Goal: Contribute content: Contribute content

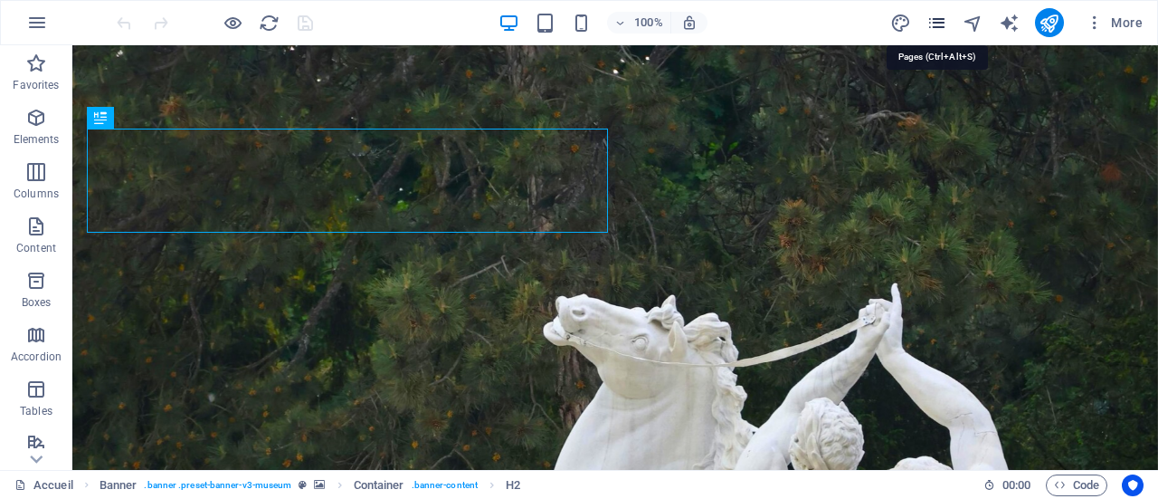
click at [939, 15] on icon "pages" at bounding box center [937, 23] width 21 height 21
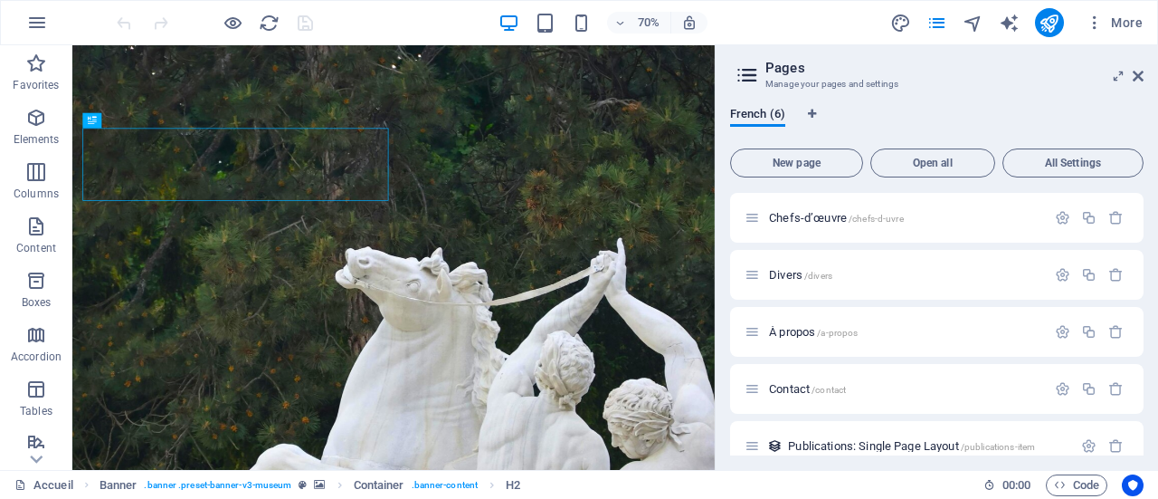
scroll to position [78, 0]
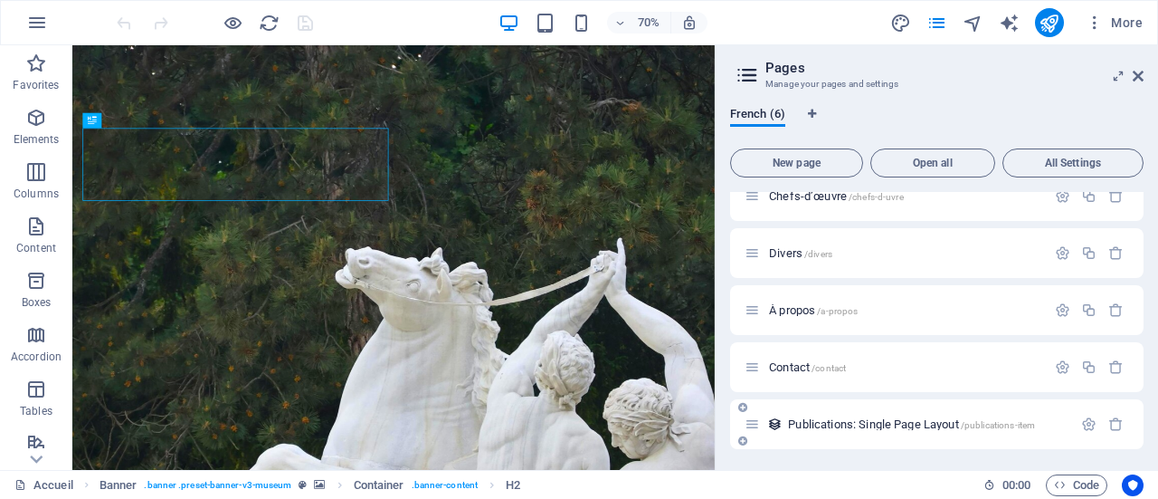
click at [846, 418] on span "Publications: Single Page Layout /publications-item" at bounding box center [911, 424] width 247 height 14
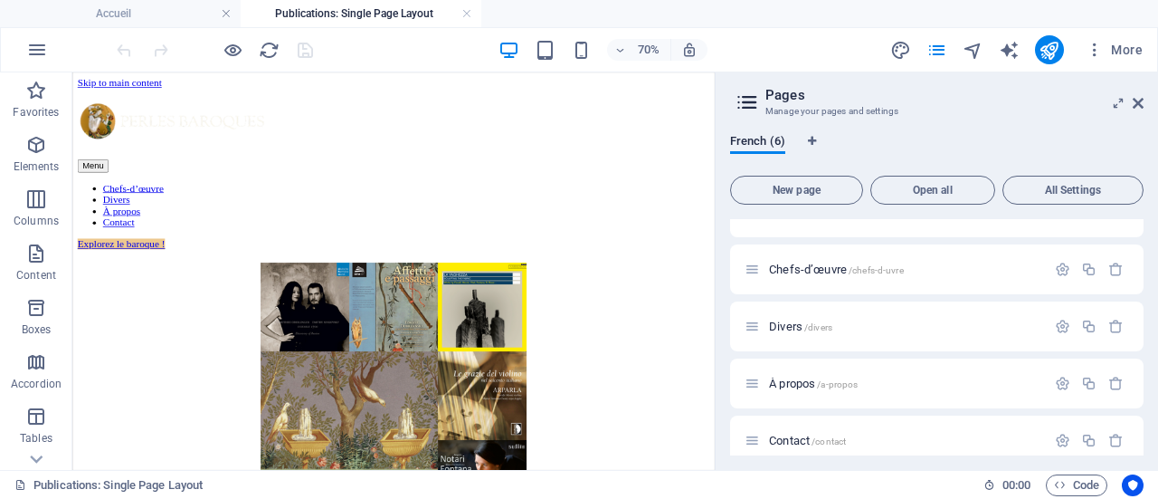
scroll to position [0, 0]
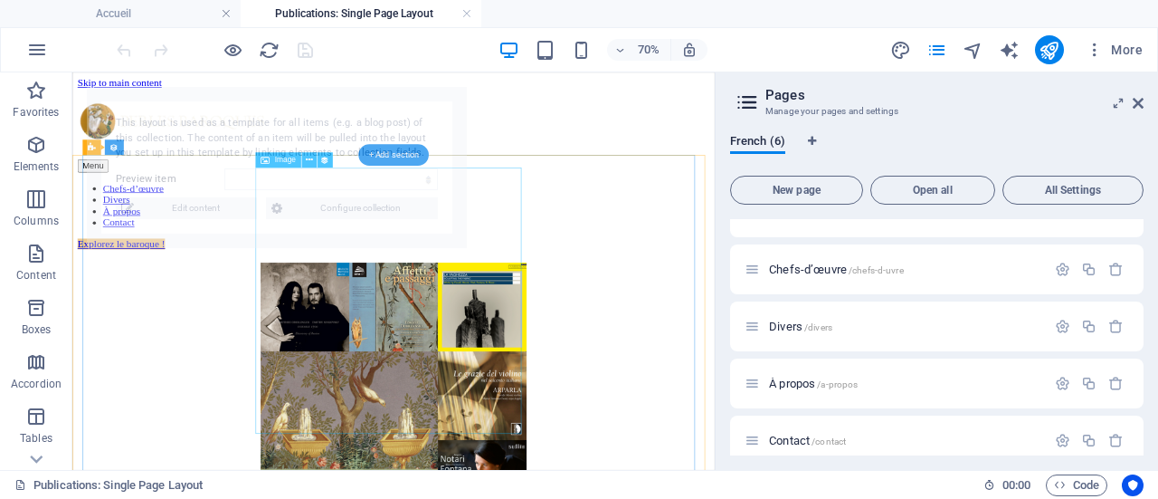
select select "68e0f0707ff7cace1e04934a"
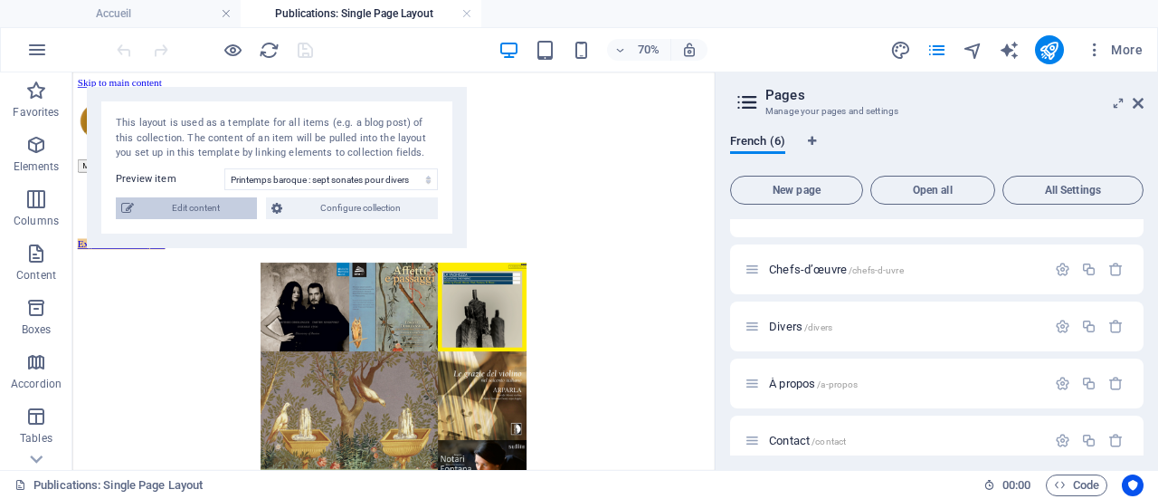
click at [210, 204] on span "Edit content" at bounding box center [195, 208] width 112 height 22
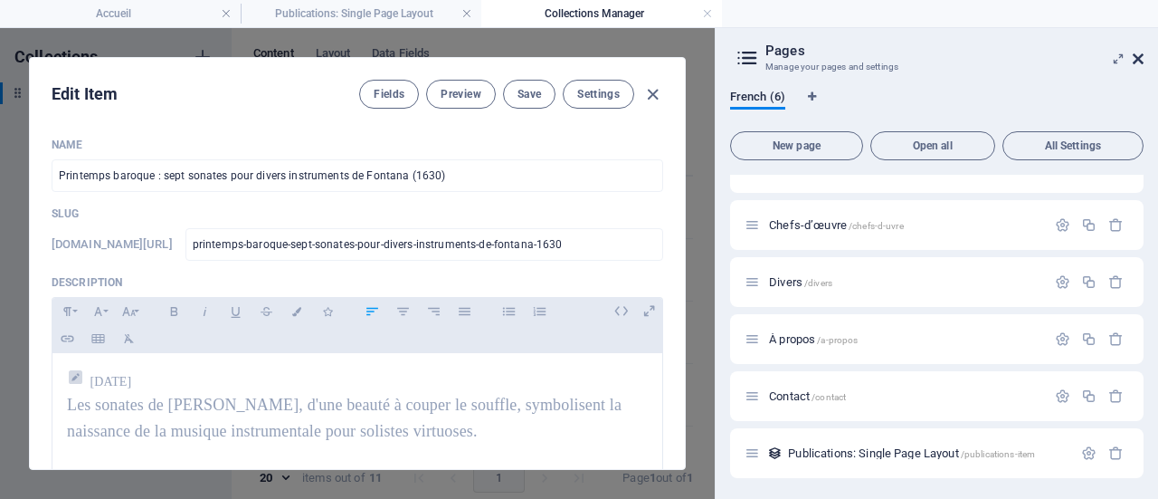
click at [1138, 62] on icon at bounding box center [1138, 59] width 11 height 14
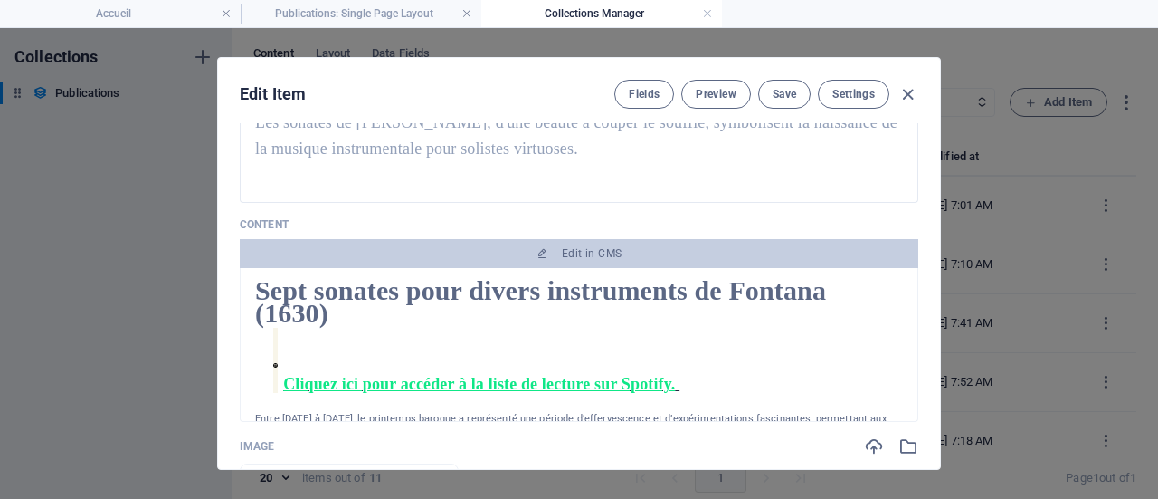
scroll to position [271, 0]
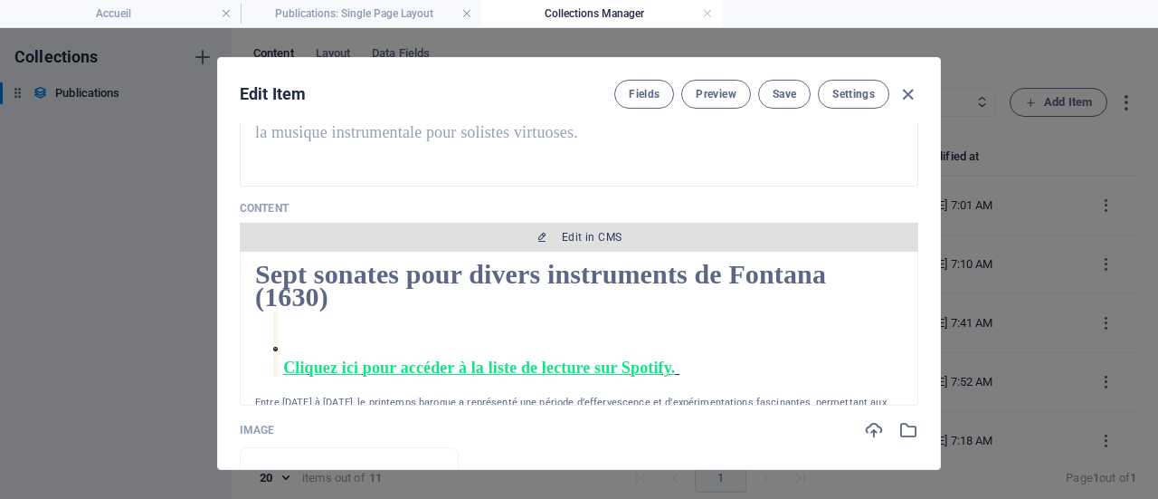
click at [577, 233] on span "Edit in CMS" at bounding box center [592, 237] width 60 height 14
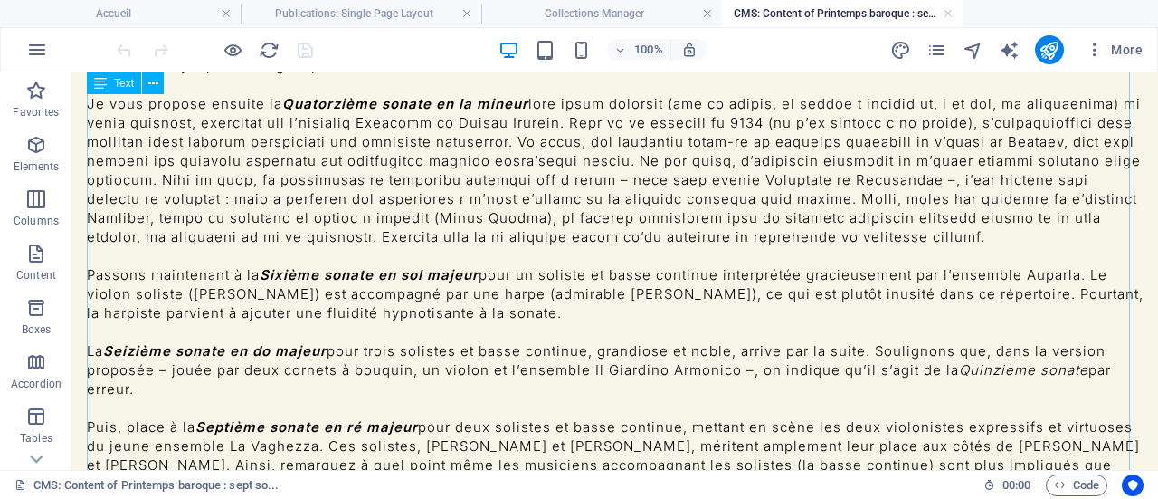
scroll to position [633, 0]
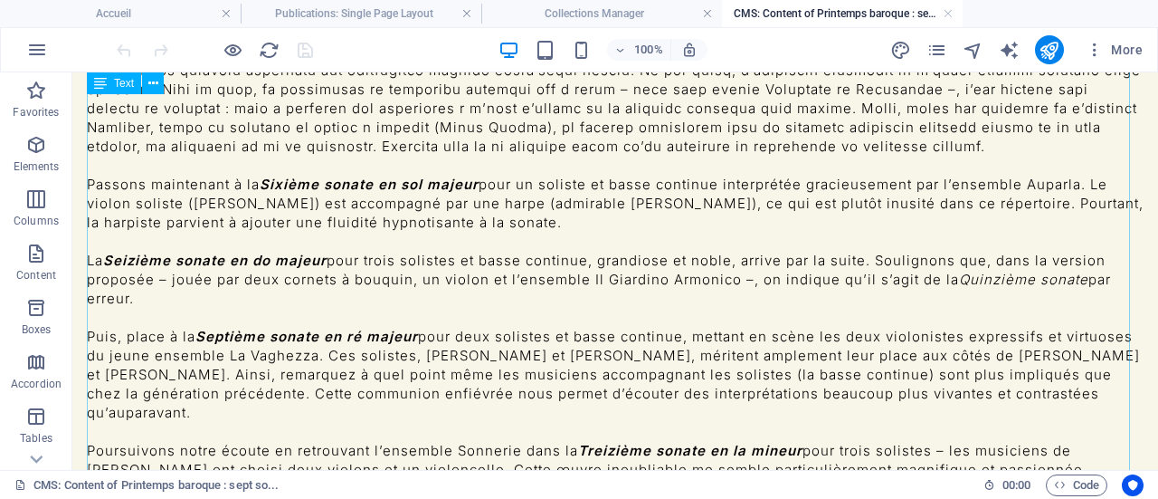
click at [152, 258] on div "Sept sonates pour divers instruments de Fontana (1630)     Cliquez ici pour acc…" at bounding box center [615, 44] width 1057 height 1211
click at [142, 258] on div "Sept sonates pour divers instruments de Fontana (1630)     Cliquez ici pour acc…" at bounding box center [615, 44] width 1057 height 1211
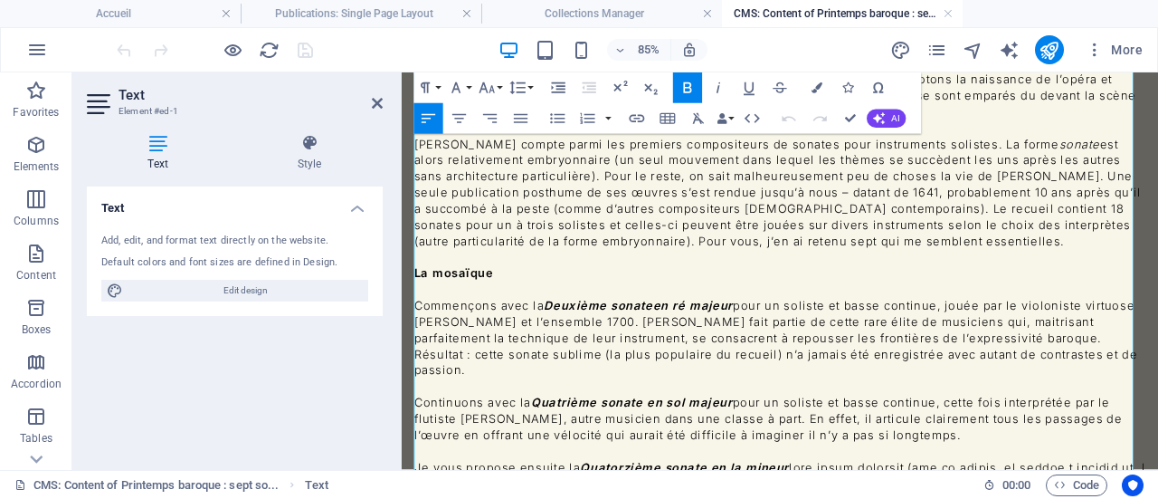
scroll to position [0, 0]
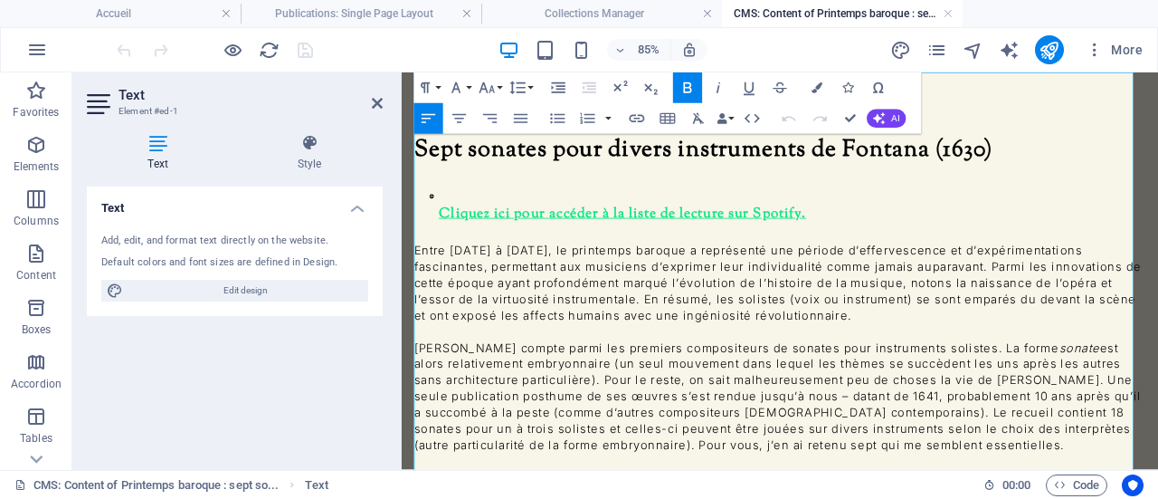
click at [443, 156] on span "Sept sonates pour divers instruments de Fontana (1630)" at bounding box center [756, 163] width 681 height 39
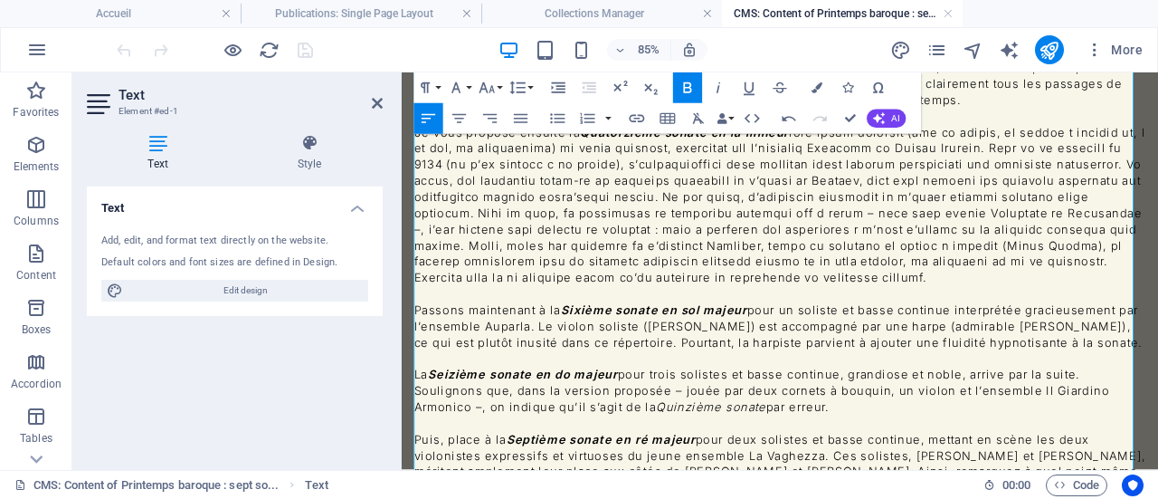
scroll to position [724, 0]
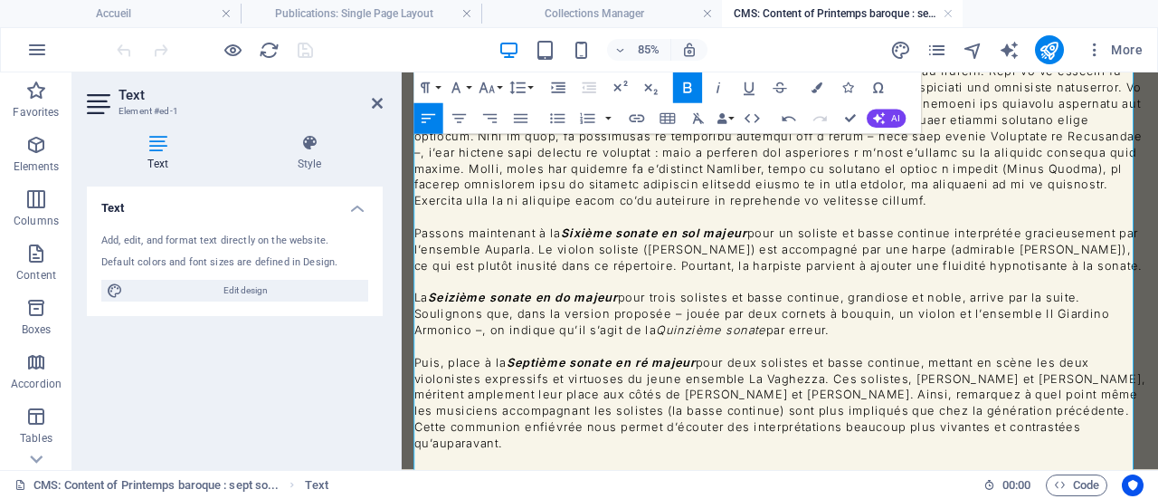
click at [938, 357] on p "La Seizième sonate en do majeur pour trois solistes et basse continue, grandios…" at bounding box center [847, 356] width 862 height 57
drag, startPoint x: 938, startPoint y: 357, endPoint x: 418, endPoint y: 317, distance: 521.0
click at [418, 328] on p "La Seizième sonate en do majeur pour trois solistes et basse continue, grandios…" at bounding box center [847, 356] width 862 height 57
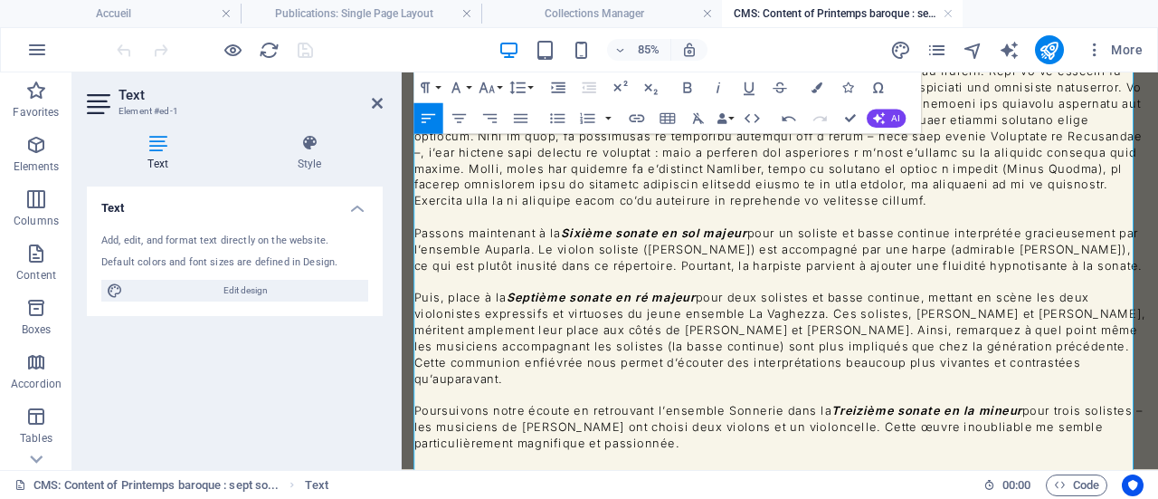
scroll to position [814, 0]
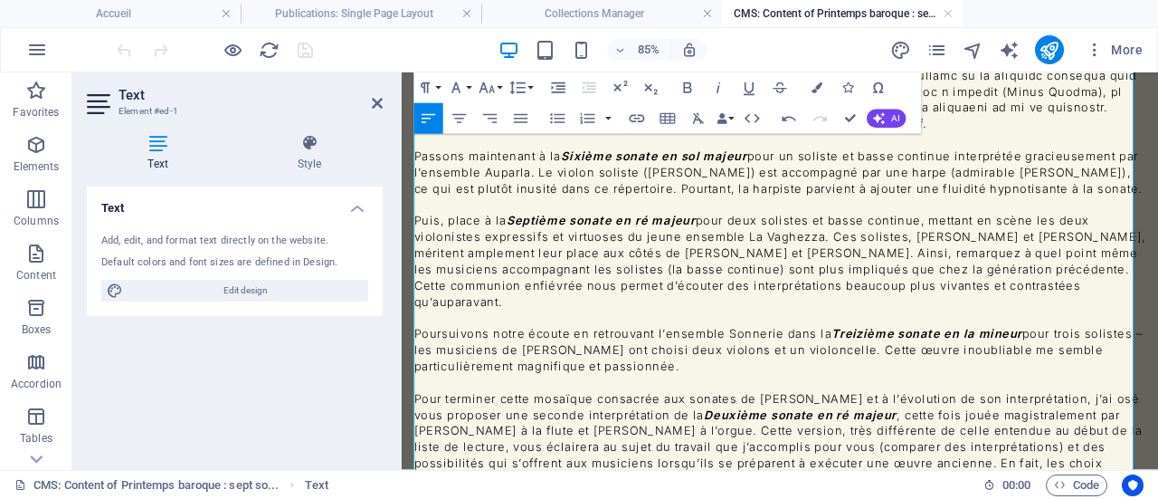
click at [487, 376] on p "Poursuivons notre écoute en retrouvant l’ensemble Sonnerie dans la Treizième so…" at bounding box center [847, 398] width 862 height 57
click at [1089, 379] on p "Poursuivons notre écoute en retrouvant l’ensemble Sonnerie dans la Treizième so…" at bounding box center [847, 398] width 862 height 57
drag, startPoint x: 547, startPoint y: 374, endPoint x: 484, endPoint y: 373, distance: 62.5
click at [484, 373] on p "Poursuivons notre écoute en retrouvant l’ensemble Sonnerie dans la Treizième so…" at bounding box center [847, 398] width 862 height 57
click at [565, 379] on p "Poursuivons notre écoute en retrouvant l’ensemble Sonnerie dans la Treizième so…" at bounding box center [847, 398] width 862 height 57
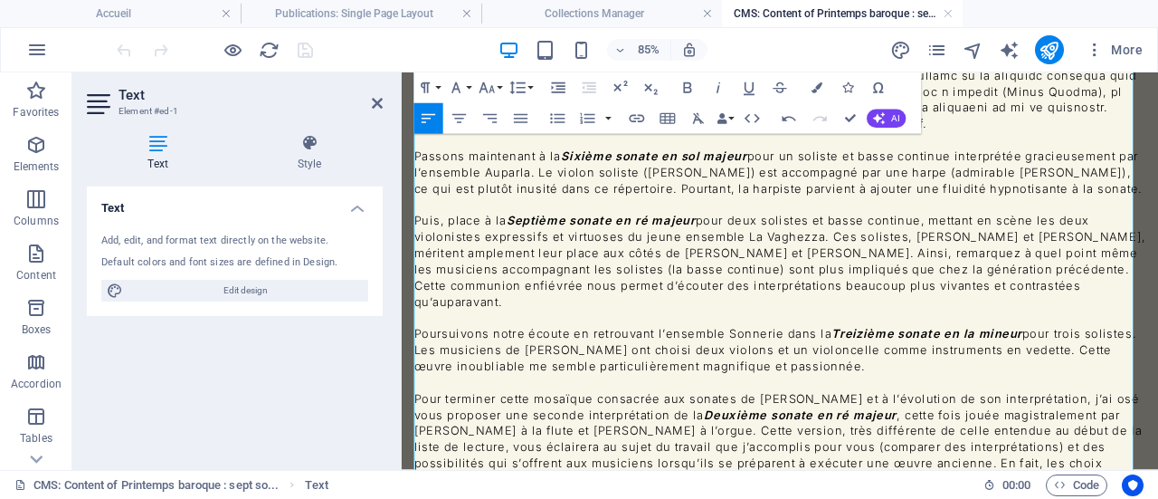
click at [1157, 376] on p "Poursuivons notre écoute en retrouvant l’ensemble Sonnerie dans la Treizième so…" at bounding box center [847, 398] width 862 height 57
click at [632, 394] on p "Poursuivons notre écoute en retrouvant l’ensemble Sonnerie dans la Treizième so…" at bounding box center [847, 398] width 862 height 57
drag, startPoint x: 716, startPoint y: 396, endPoint x: 544, endPoint y: 392, distance: 172.0
click at [544, 392] on p "Poursuivons notre écoute en retrouvant l’ensemble Sonnerie dans la Treizième so…" at bounding box center [847, 398] width 862 height 57
click at [731, 397] on p "Poursuivons notre écoute en retrouvant l’ensemble Sonnerie dans la Treizième so…" at bounding box center [847, 398] width 862 height 57
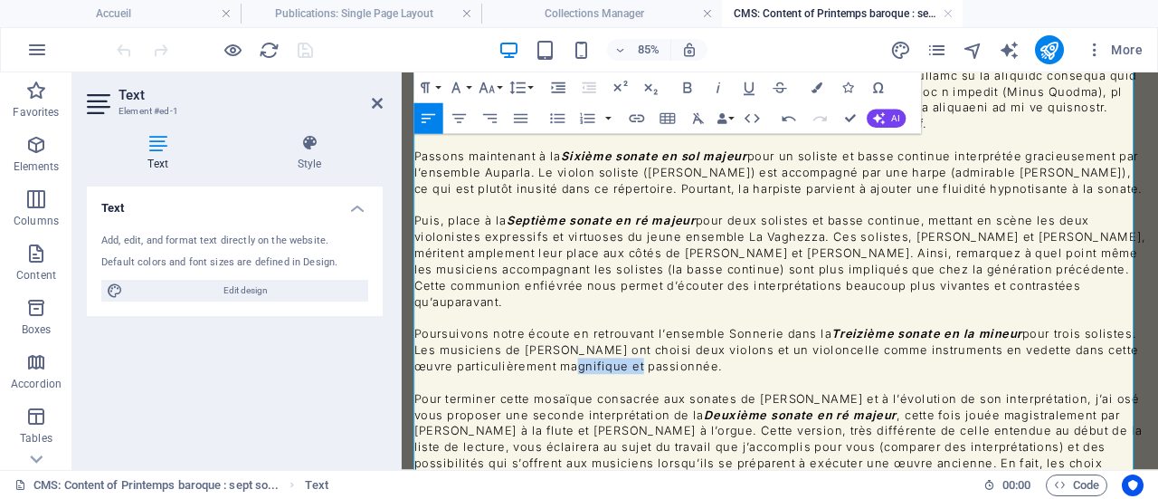
click at [731, 397] on p "Poursuivons notre écoute en retrouvant l’ensemble Sonnerie dans la Treizième so…" at bounding box center [847, 398] width 862 height 57
click at [767, 395] on p "Poursuivons notre écoute en retrouvant l’ensemble Sonnerie dans la Treizième so…" at bounding box center [847, 398] width 862 height 57
click at [841, 370] on p "Poursuivons notre écoute en retrouvant l’ensemble Sonnerie dans la Treizième so…" at bounding box center [847, 398] width 862 height 57
click at [839, 370] on p "Poursuivons notre écoute en retrouvant l’ensemble Sonneri etla Treizième sonate…" at bounding box center [847, 398] width 862 height 57
click at [686, 395] on p "Poursuivons notre écoute en retrouvant l’ensemble Sonnerie dans la Treizième so…" at bounding box center [847, 398] width 862 height 57
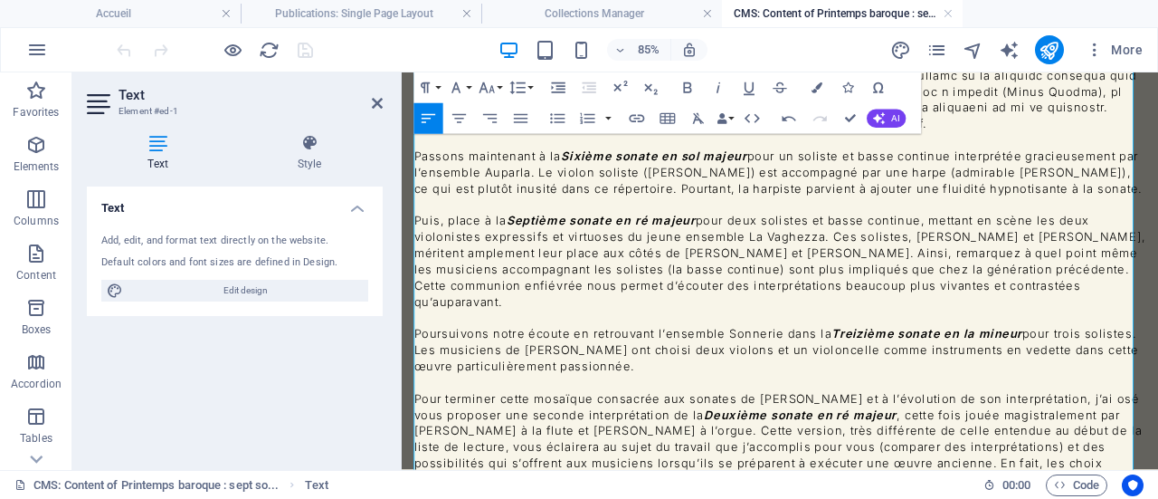
click at [746, 404] on p "Poursuivons notre écoute en retrouvant l’ensemble Sonnerie dans la Treizième so…" at bounding box center [847, 398] width 862 height 57
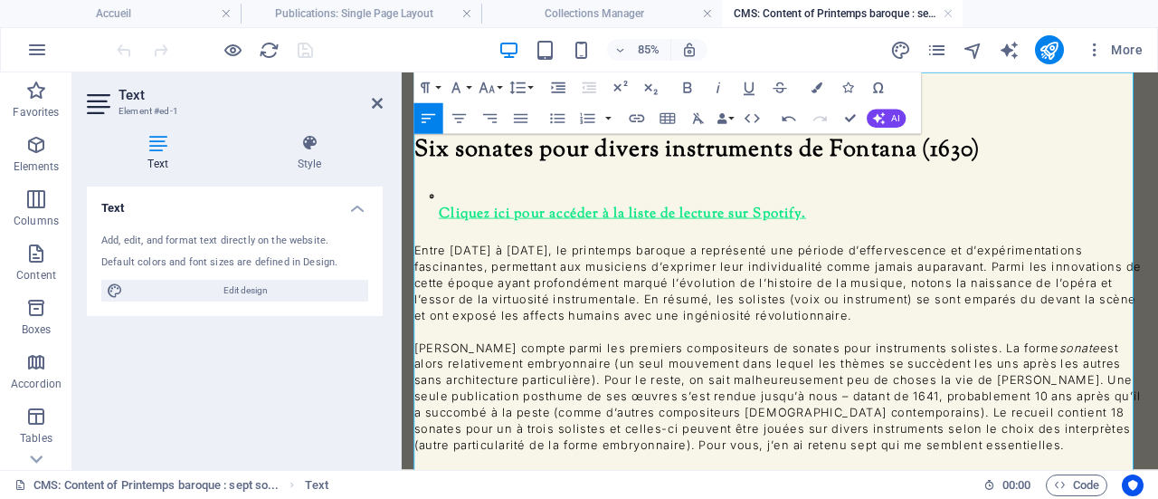
scroll to position [90, 0]
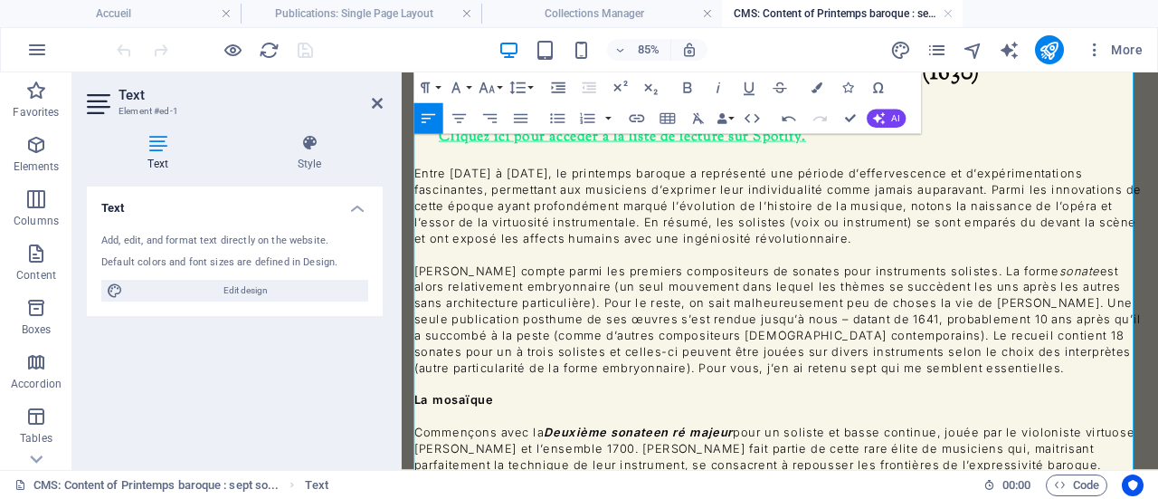
click at [948, 379] on p "Giovanni Battista Fontana compte parmi les premiers compositeurs de sonates pou…" at bounding box center [847, 362] width 862 height 133
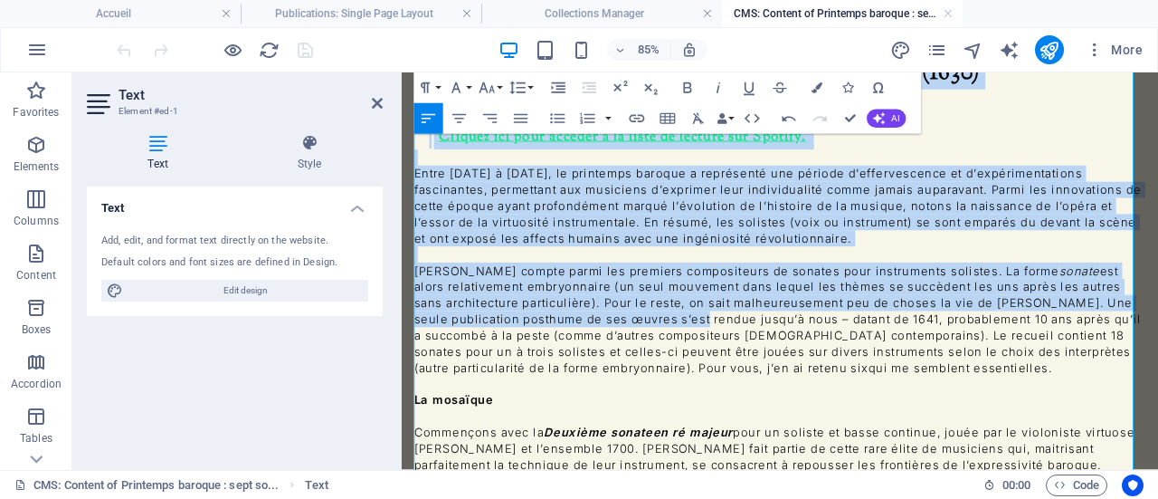
scroll to position [0, 0]
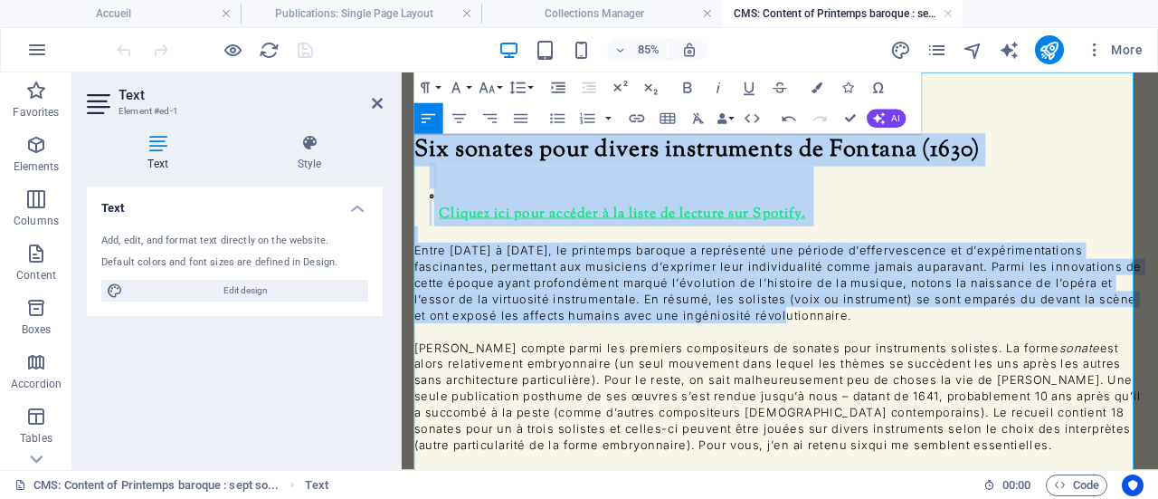
drag, startPoint x: 419, startPoint y: 169, endPoint x: 829, endPoint y: 321, distance: 437.2
click at [659, 288] on p "Entre [DATE] à [DATE], le printemps baroque a représenté une période d’efferves…" at bounding box center [847, 319] width 862 height 95
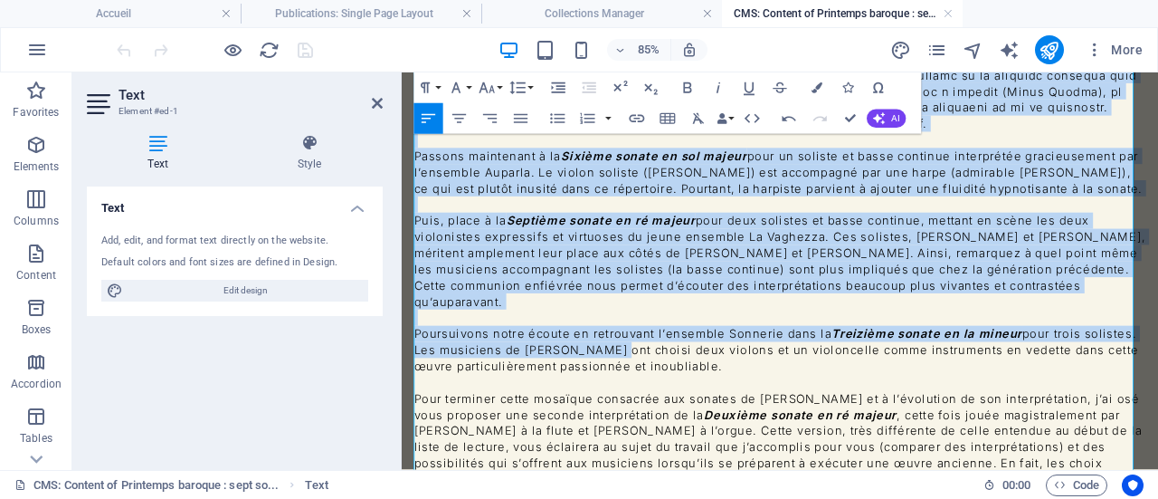
scroll to position [871, 0]
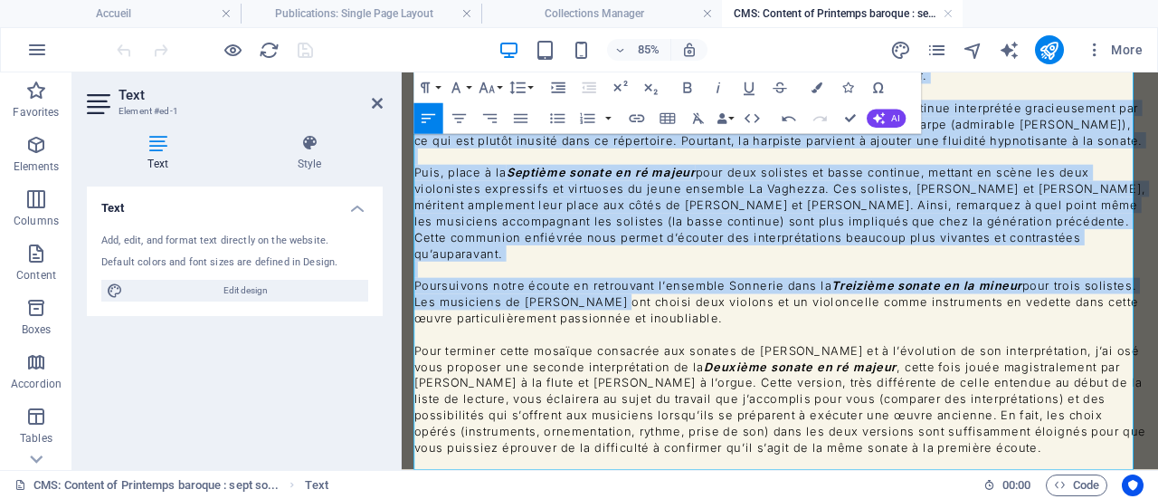
drag, startPoint x: 416, startPoint y: 238, endPoint x: 1186, endPoint y: 495, distance: 811.0
copy div "Entre 1580 à 1650, le printemps baroque a représenté une période d’effervescenc…"
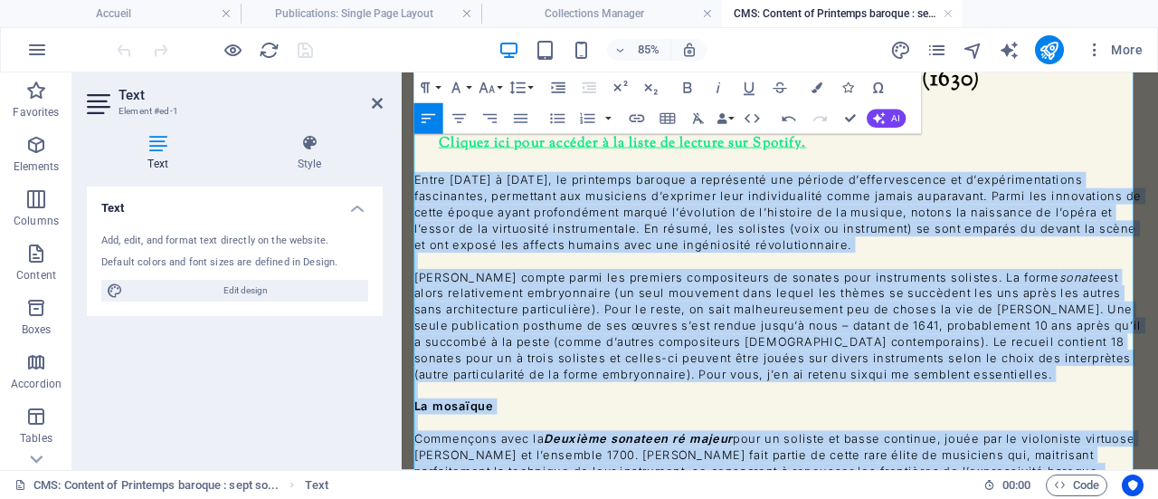
scroll to position [56, 0]
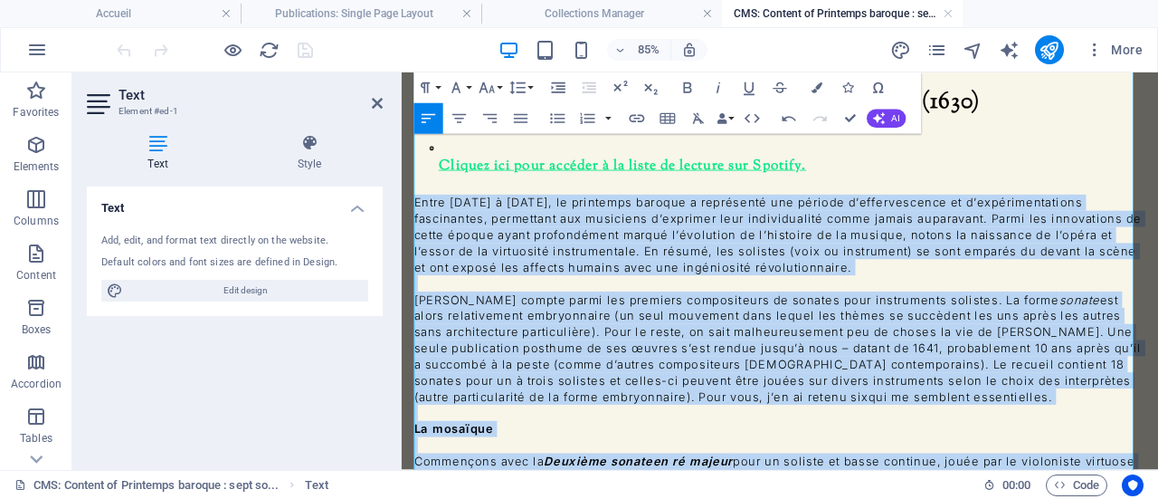
click at [1126, 412] on p "Giovanni Battista Fontana compte parmi les premiers compositeurs de sonates pou…" at bounding box center [847, 396] width 862 height 133
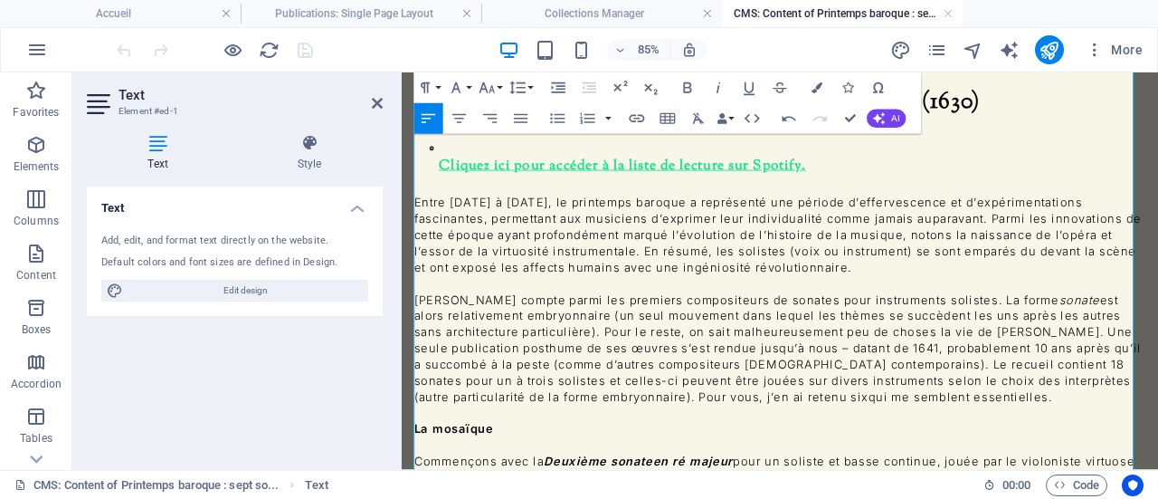
click at [1126, 412] on p "Giovanni Battista Fontana compte parmi les premiers compositeurs de sonates pou…" at bounding box center [847, 396] width 862 height 133
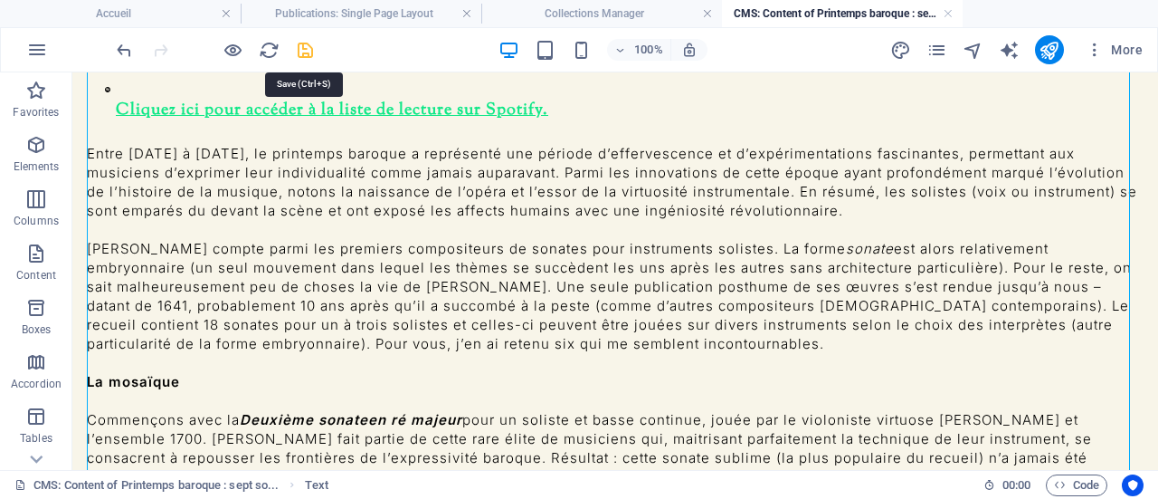
click at [308, 46] on icon "save" at bounding box center [305, 50] width 21 height 21
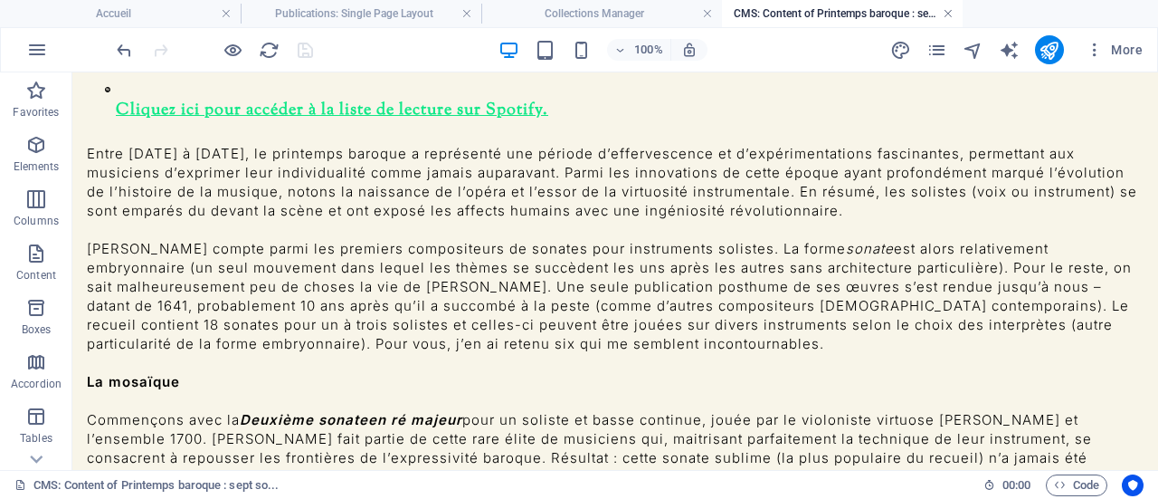
click at [950, 11] on link at bounding box center [948, 13] width 11 height 17
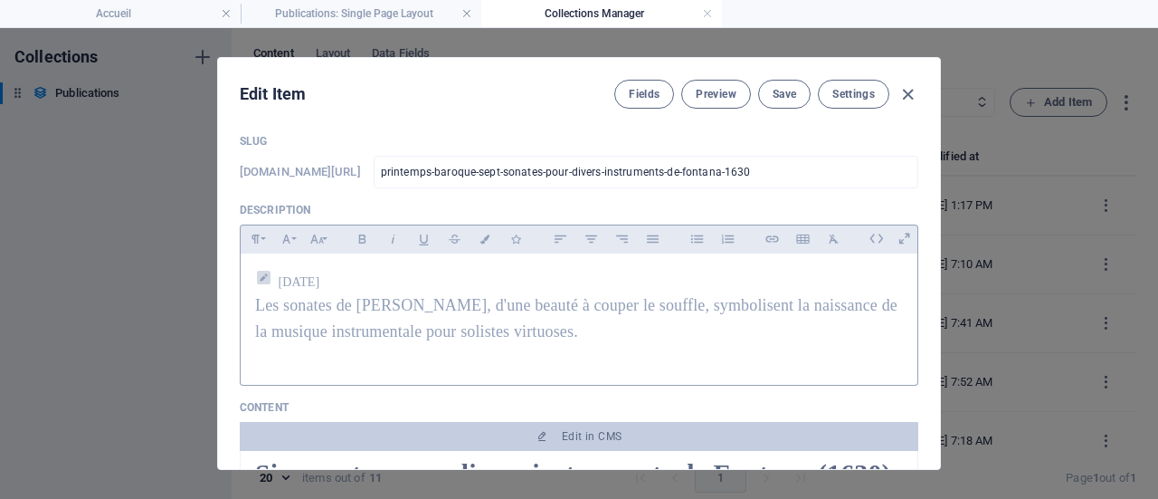
scroll to position [0, 0]
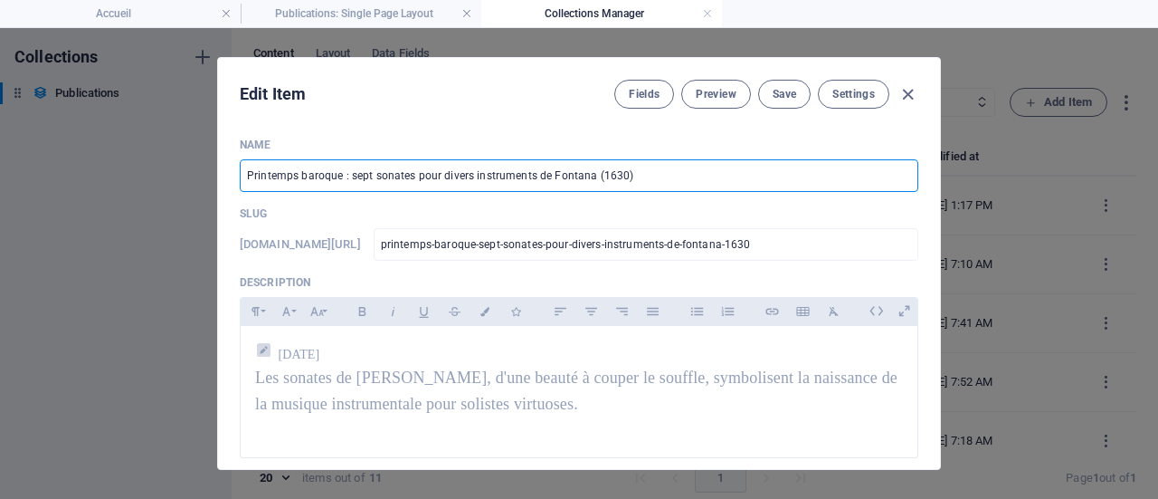
click at [358, 171] on input "Printemps baroque : sept sonates pour divers instruments de Fontana (1630)" at bounding box center [579, 175] width 679 height 33
type input "Printemps baroque : ssonates pour divers instruments de Fontana (1630)"
type input "printemps-baroque-ssonates-pour-divers-instruments-de-fontana-1630"
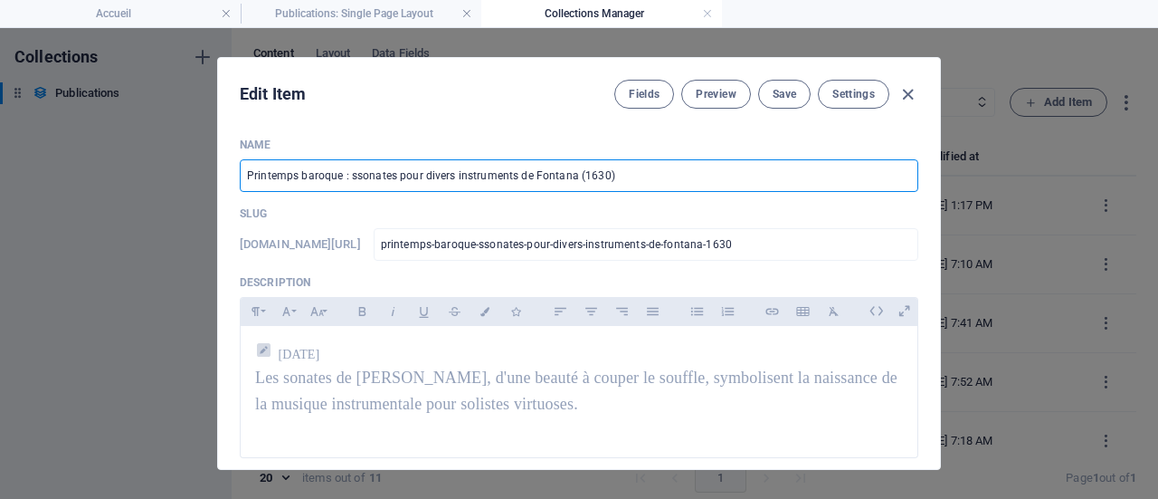
type input "Printemps baroque : sisonates pour divers instruments de Fontana (1630)"
type input "printemps-baroque-sisonates-pour-divers-instruments-de-fontana-1630"
type input "Printemps baroque : sicsonates pour divers instruments de Fontana (1630)"
type input "printemps-baroque-sicsonates-pour-divers-instruments-de-fontana-1630"
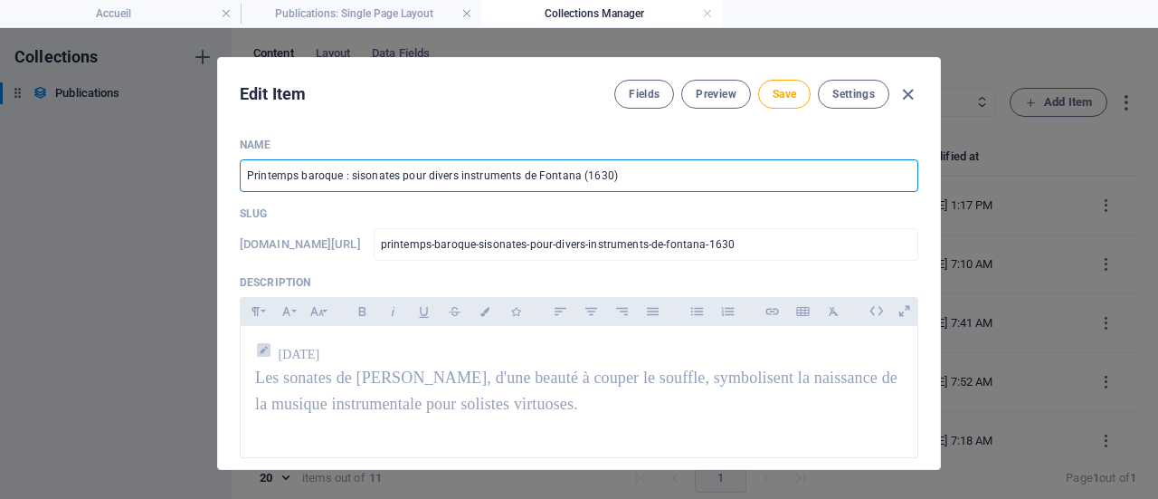
type input "printemps-baroque-sicsonates-pour-divers-instruments-de-fontana-1630"
type input "Printemps baroque : sisonates pour divers instruments de Fontana (1630)"
type input "printemps-baroque-sisonates-pour-divers-instruments-de-fontana-1630"
type input "Printemps baroque : sixsonates pour divers instruments de Fontana (1630)"
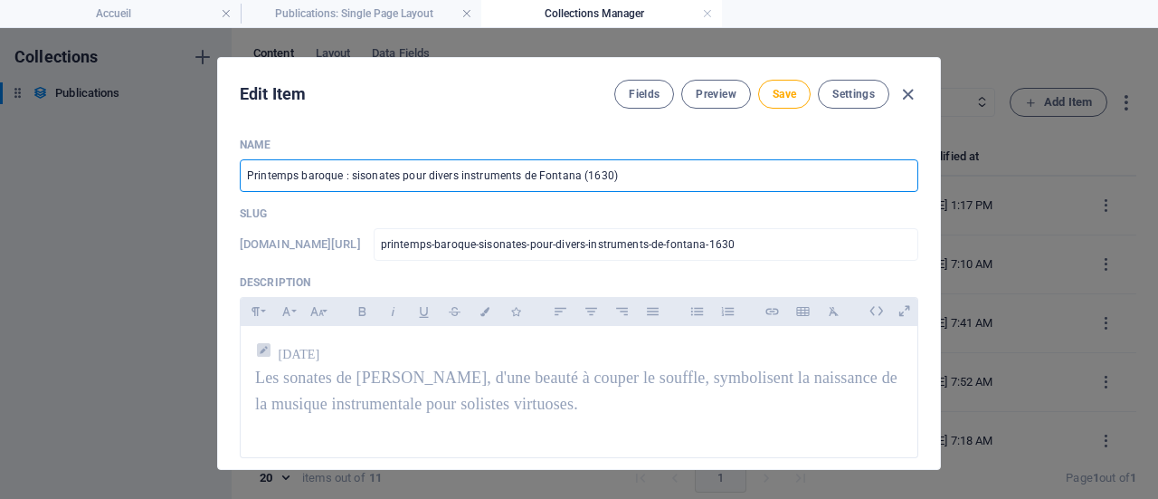
type input "printemps-baroque-sixsonates-pour-divers-instruments-de-fontana-1630"
type input "Printemps baroque : six sonates pour divers instruments de [PERSON_NAME] (1630)"
type input "printemps-baroque-six-sonates-pour-divers-instruments-de-fontana-1630"
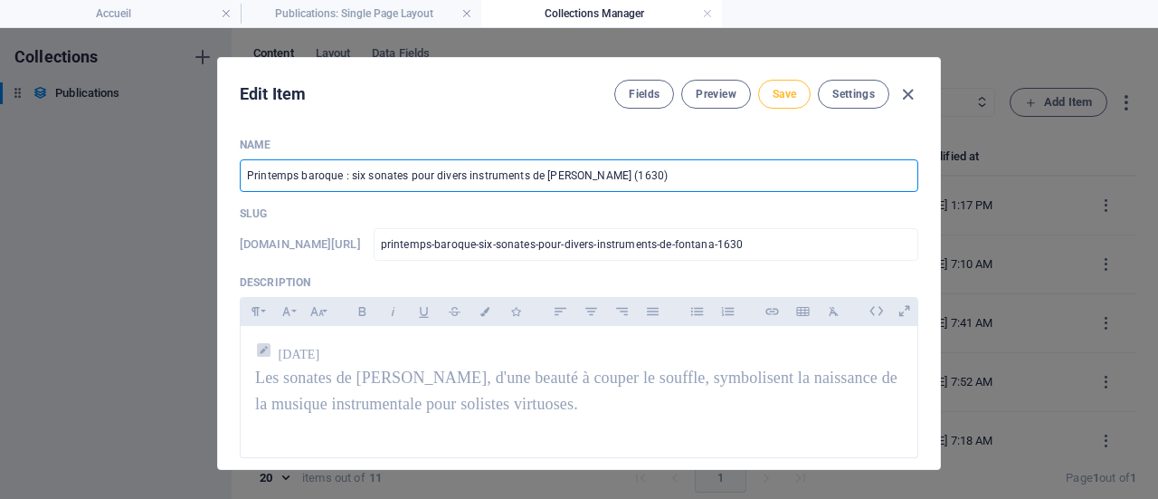
type input "Printemps baroque : six sonates pour divers instruments de [PERSON_NAME] (1630)"
click at [787, 100] on span "Save" at bounding box center [785, 94] width 24 height 14
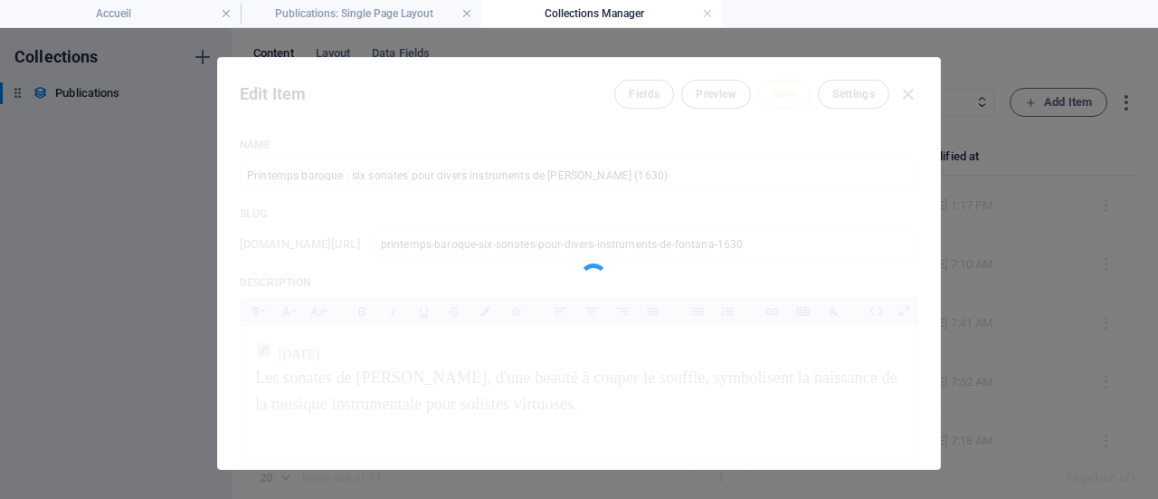
type input "printemps-baroque-six-sonates-pour-divers-instruments-de-fontana-1630"
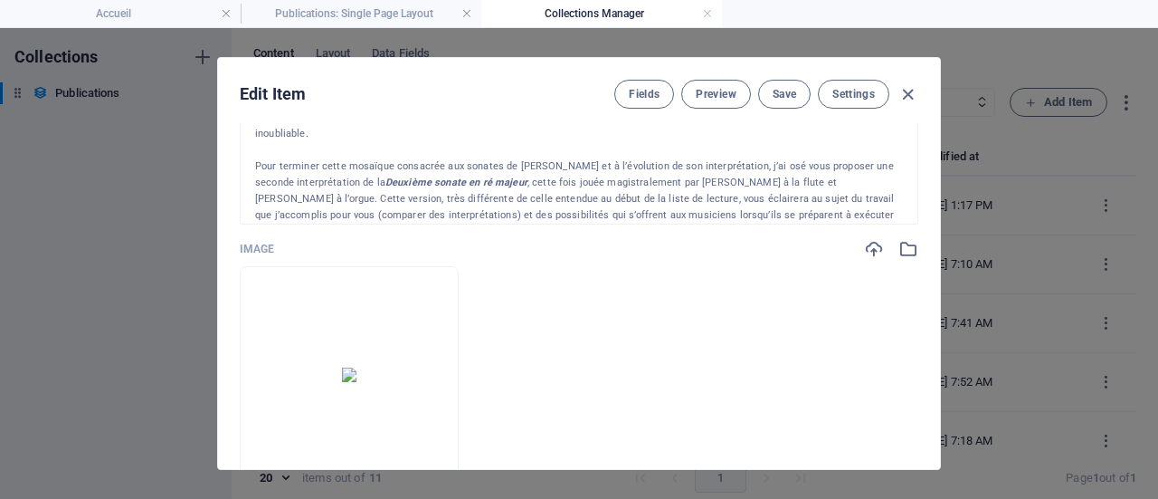
scroll to position [876, 0]
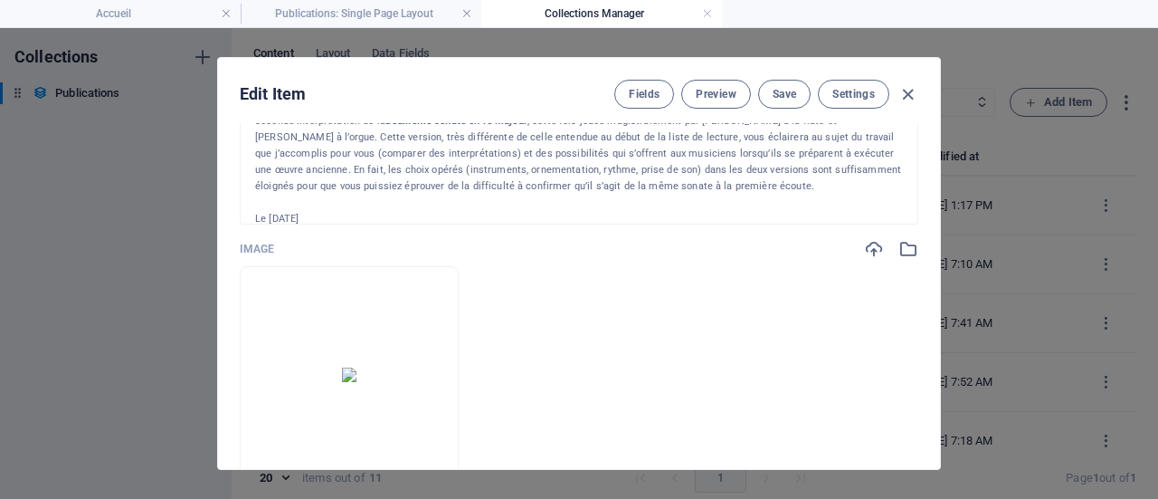
click at [343, 211] on div "Six sonates pour divers instruments de Fontana (1630)     Cliquez ici pour accé…" at bounding box center [579, 148] width 679 height 154
click at [329, 213] on div "Six sonates pour divers instruments de Fontana (1630)     Cliquez ici pour accé…" at bounding box center [579, 148] width 679 height 154
click at [342, 211] on p "Le [DATE]" at bounding box center [579, 219] width 648 height 16
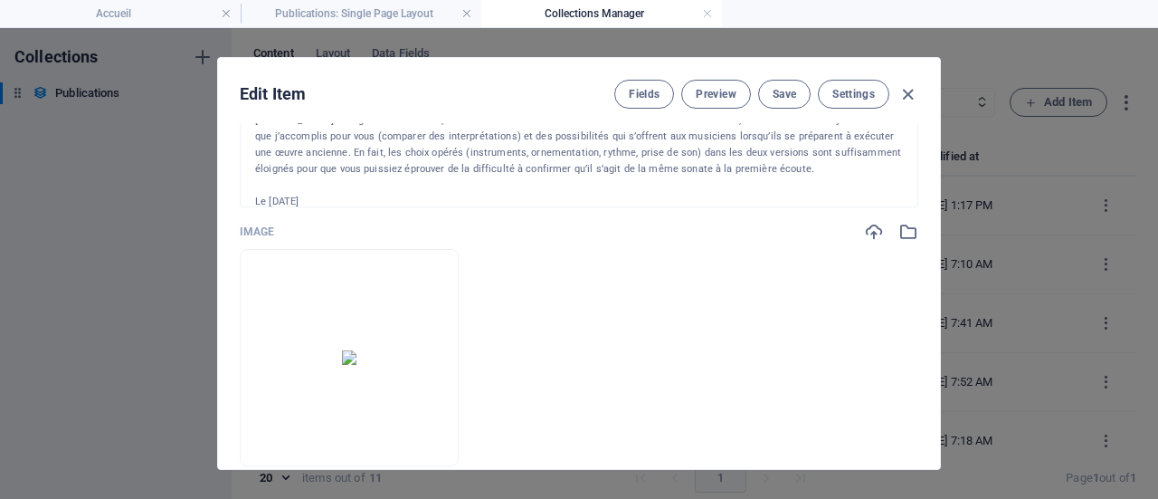
scroll to position [452, 0]
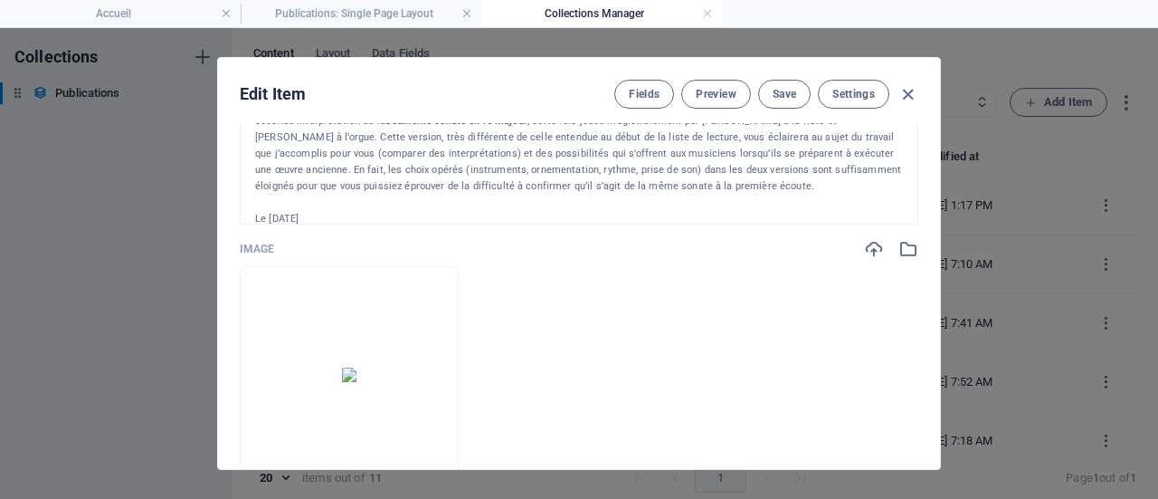
click at [338, 211] on p "Le [DATE]" at bounding box center [579, 219] width 648 height 16
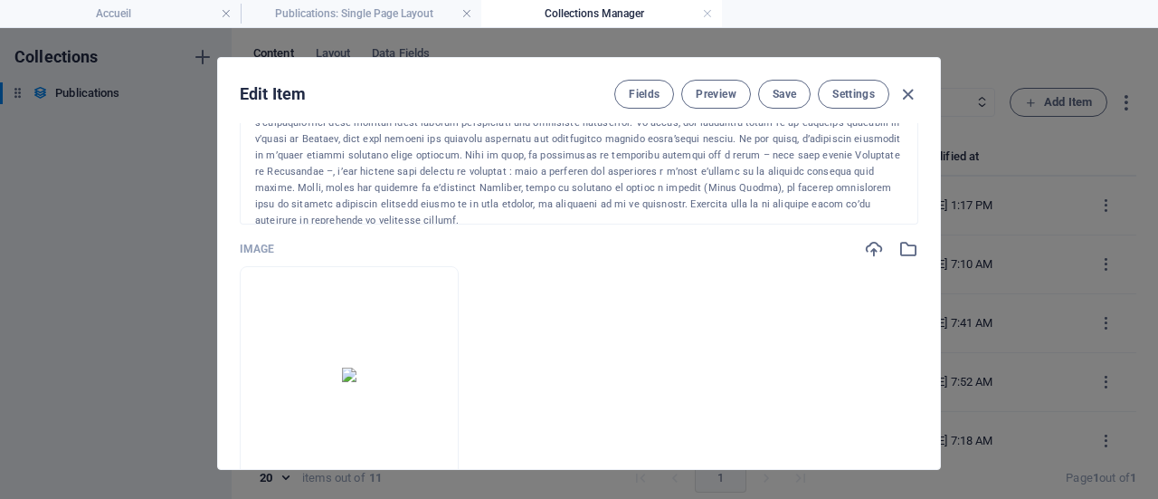
scroll to position [0, 0]
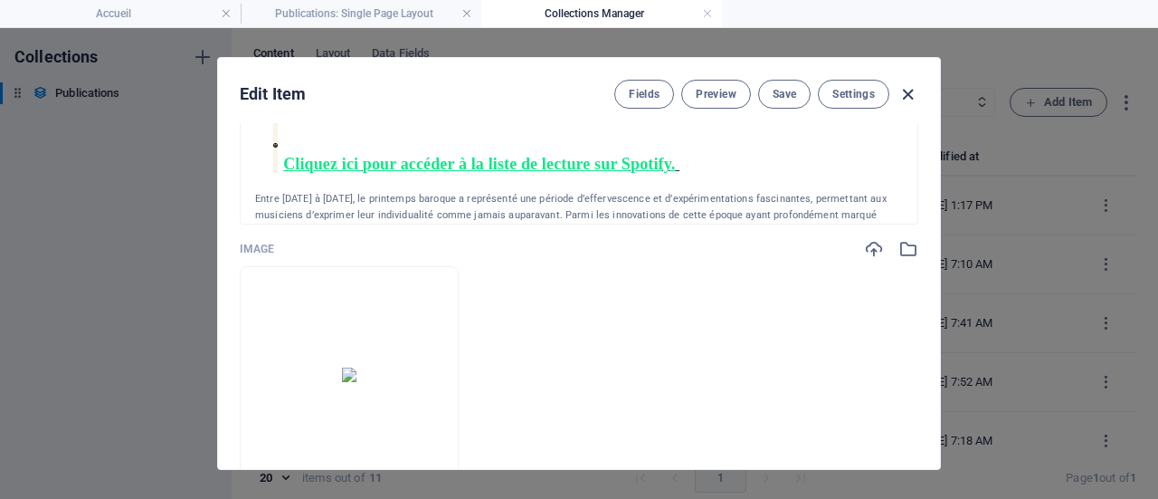
click at [905, 91] on icon "button" at bounding box center [908, 94] width 21 height 21
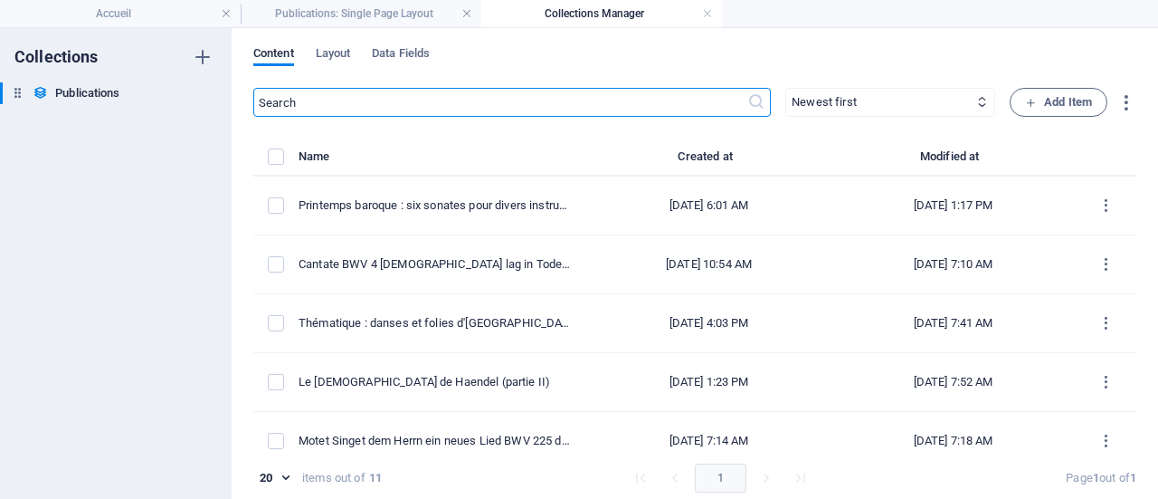
type input "printemps-baroque-six-sonates-pour-divers-instruments-de-fontana-1630"
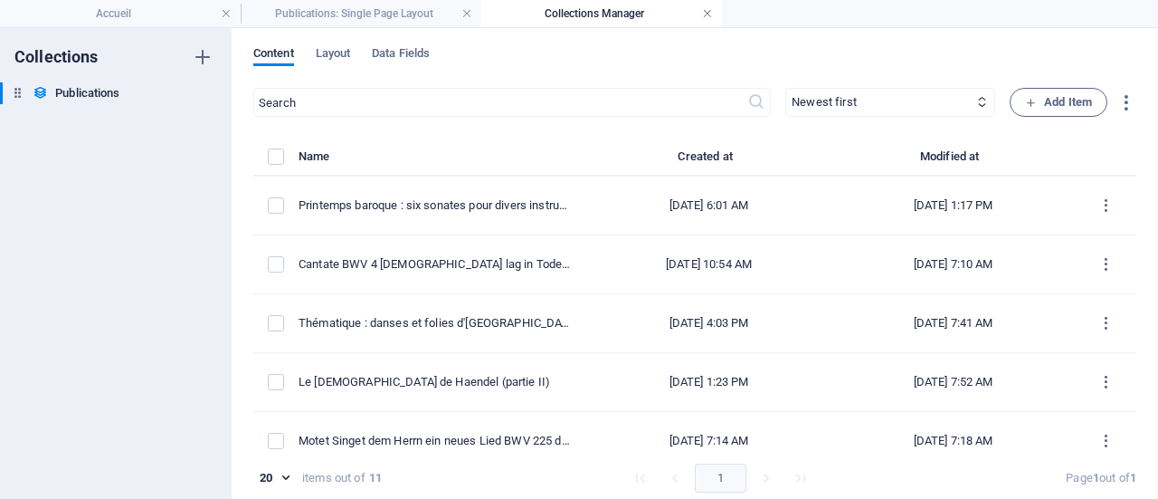
click at [710, 10] on link at bounding box center [707, 13] width 11 height 17
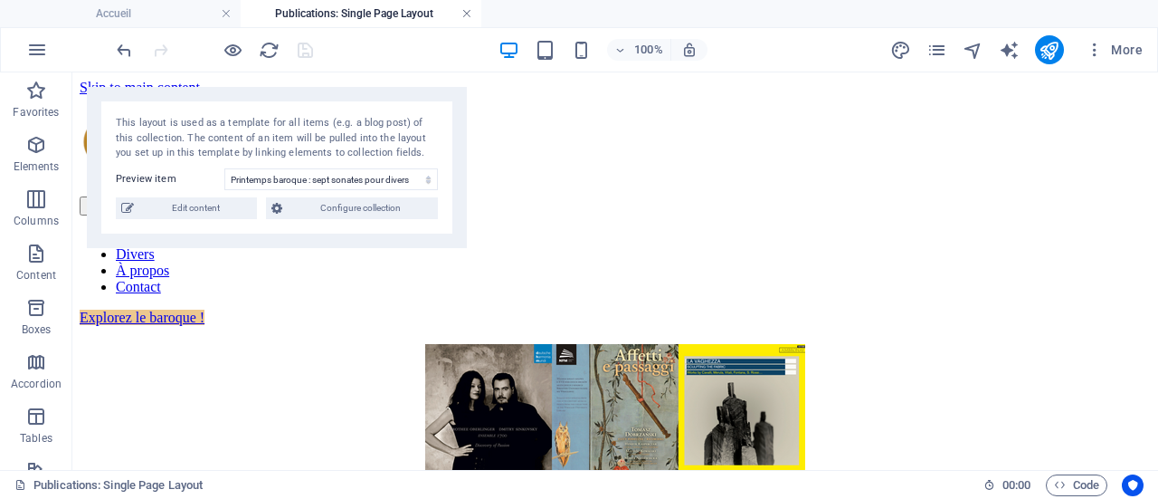
click at [466, 16] on link at bounding box center [467, 13] width 11 height 17
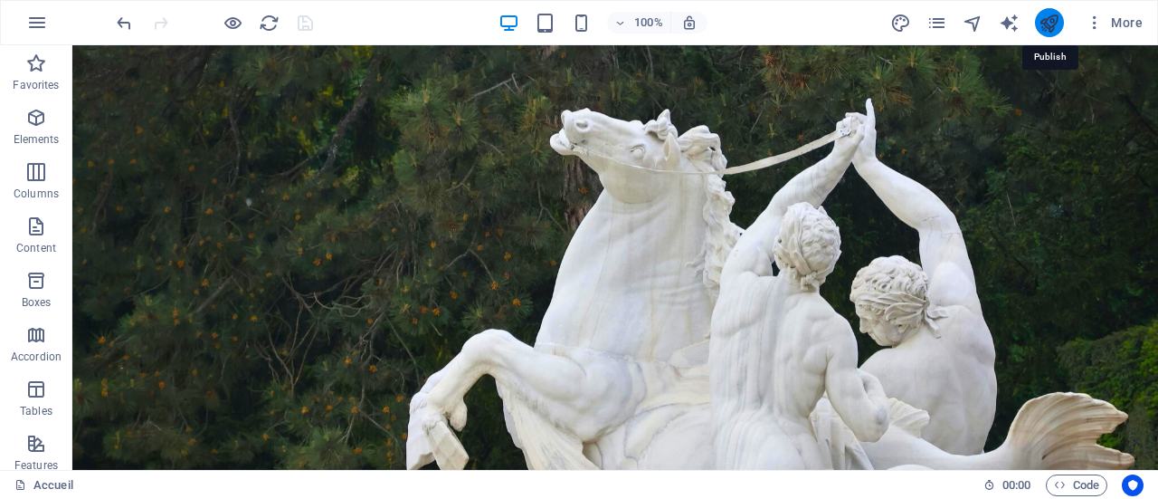
click at [1052, 28] on icon "publish" at bounding box center [1049, 23] width 21 height 21
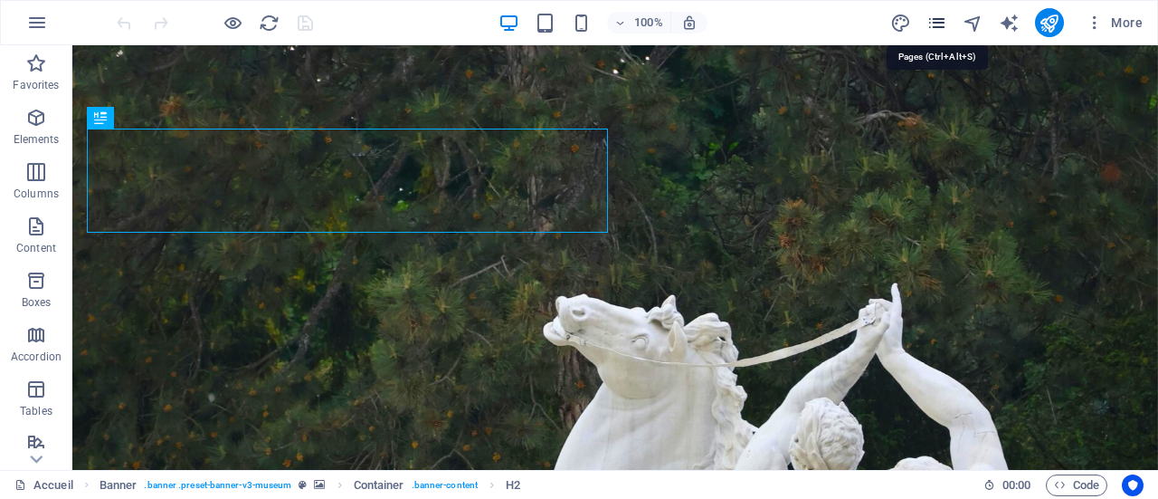
click at [943, 25] on icon "pages" at bounding box center [937, 23] width 21 height 21
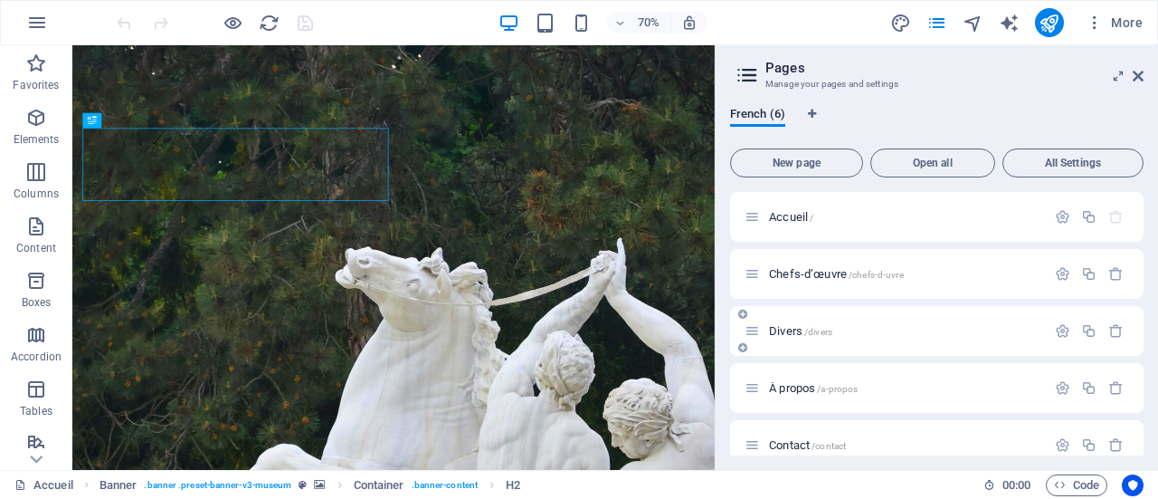
scroll to position [78, 0]
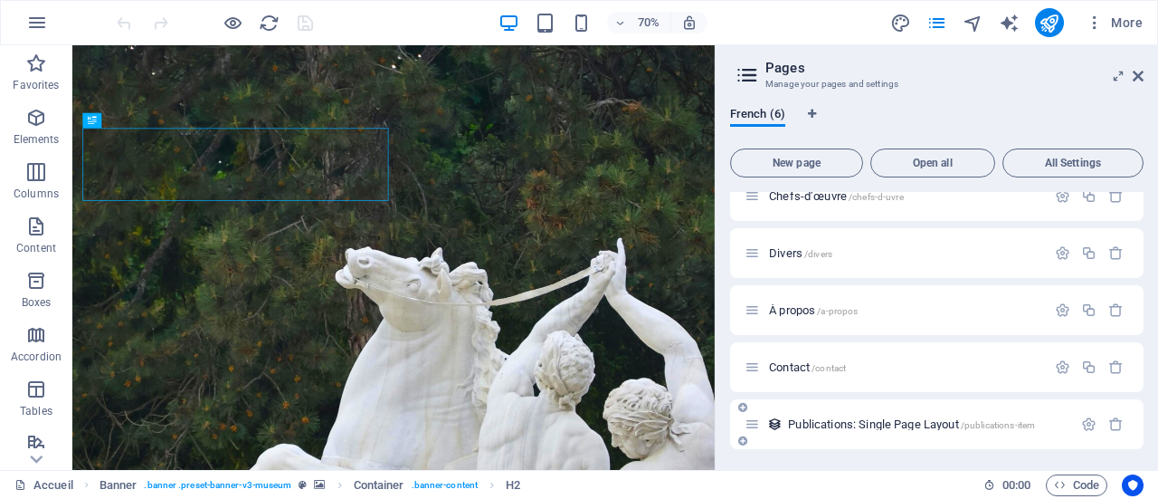
click at [880, 424] on span "Publications: Single Page Layout /publications-item" at bounding box center [911, 424] width 247 height 14
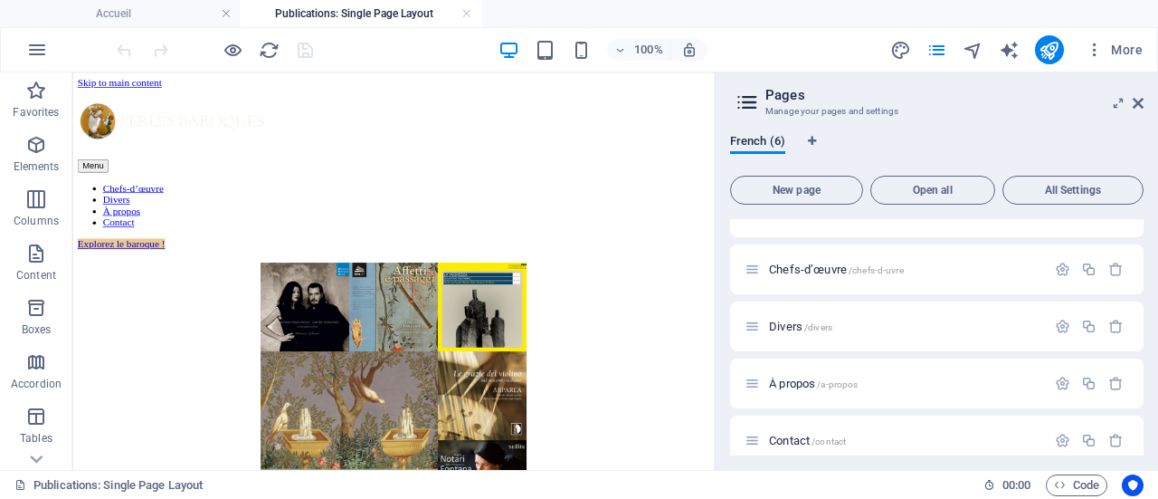
scroll to position [0, 0]
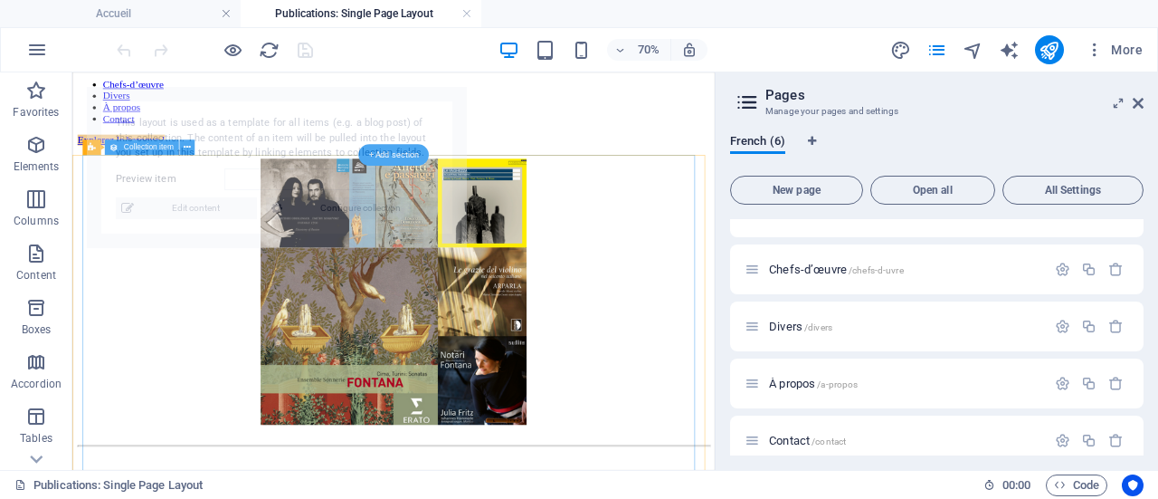
select select "68e0f0707ff7cace1e04934a"
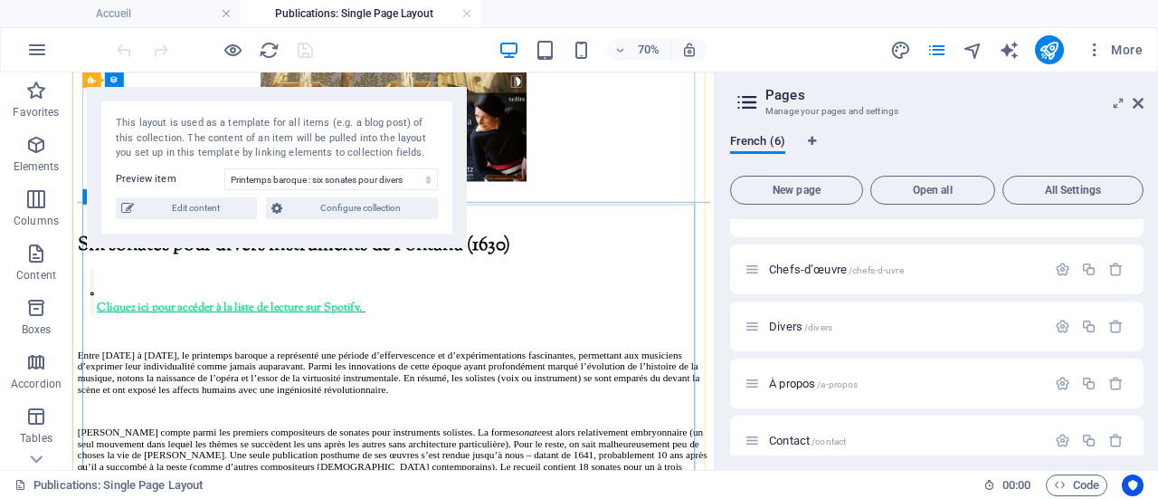
scroll to position [633, 0]
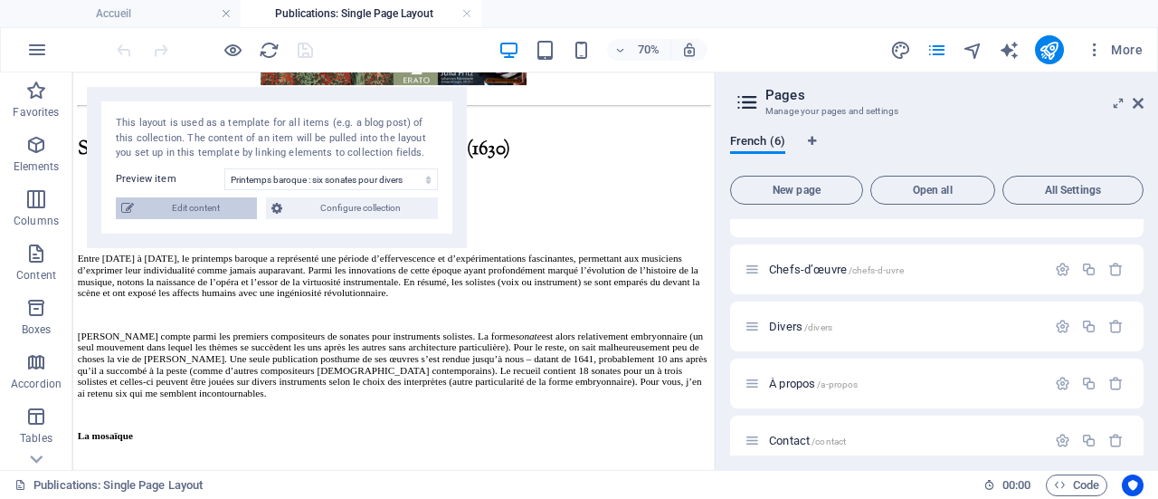
click at [229, 211] on span "Edit content" at bounding box center [195, 208] width 112 height 22
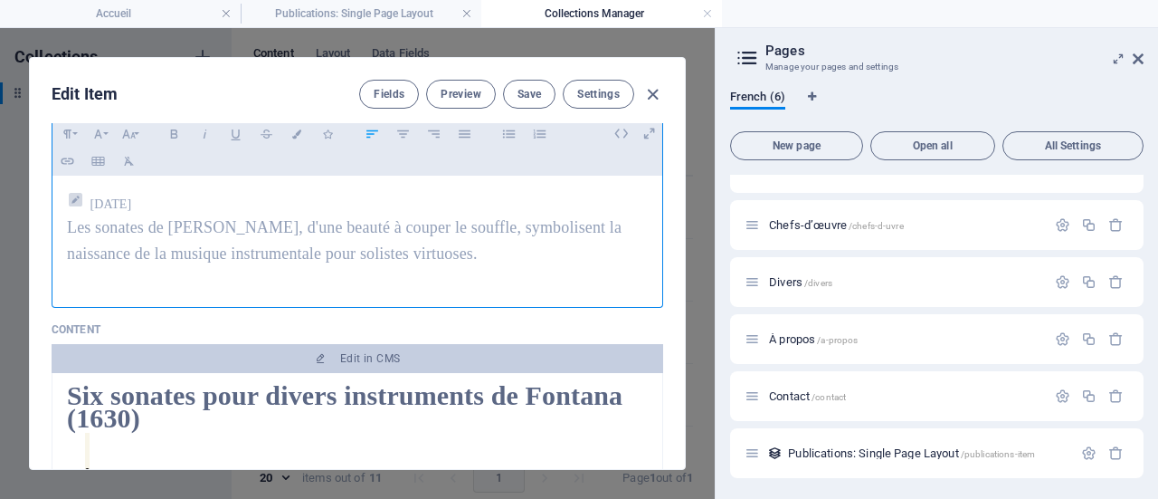
scroll to position [181, 0]
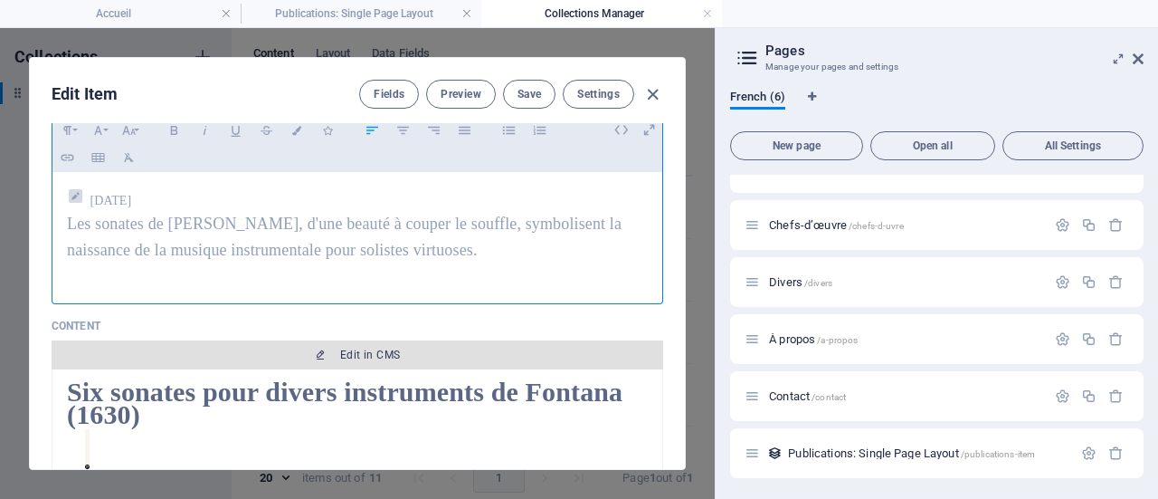
click at [395, 351] on span "Edit in CMS" at bounding box center [370, 355] width 60 height 14
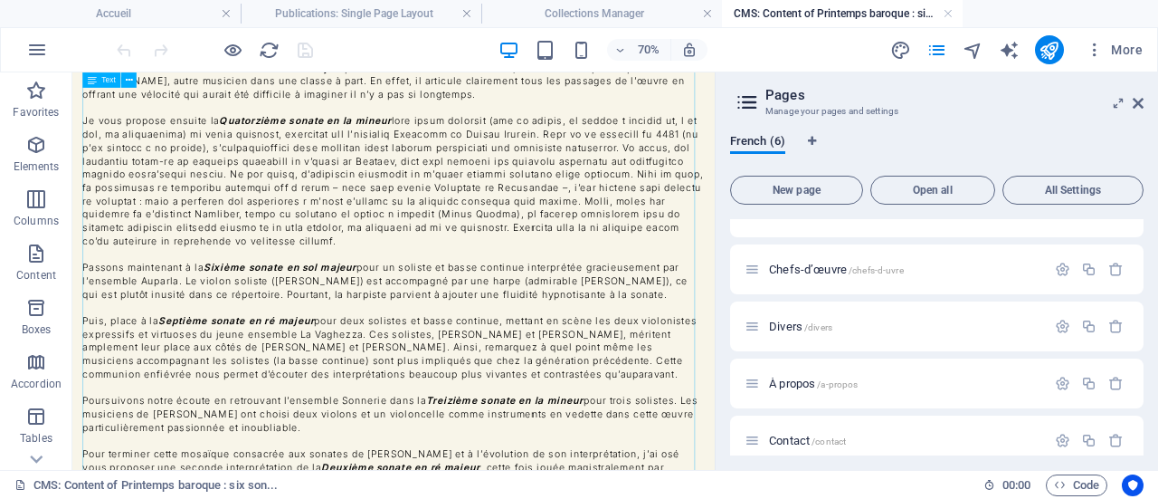
scroll to position [641, 0]
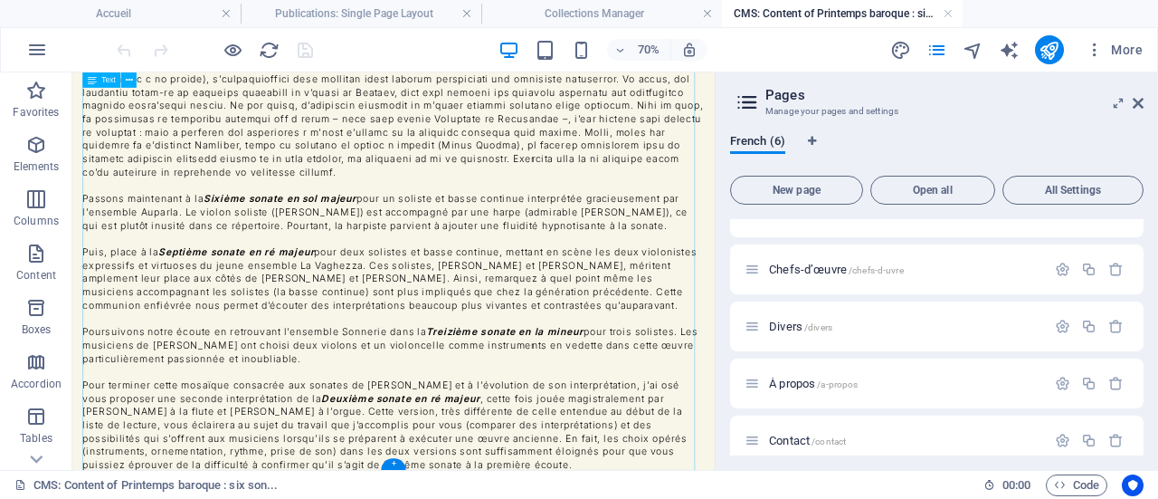
click at [726, 498] on div "Six sonates pour divers instruments de Fontana (1630)     Cliquez ici pour accé…" at bounding box center [531, 56] width 889 height 1249
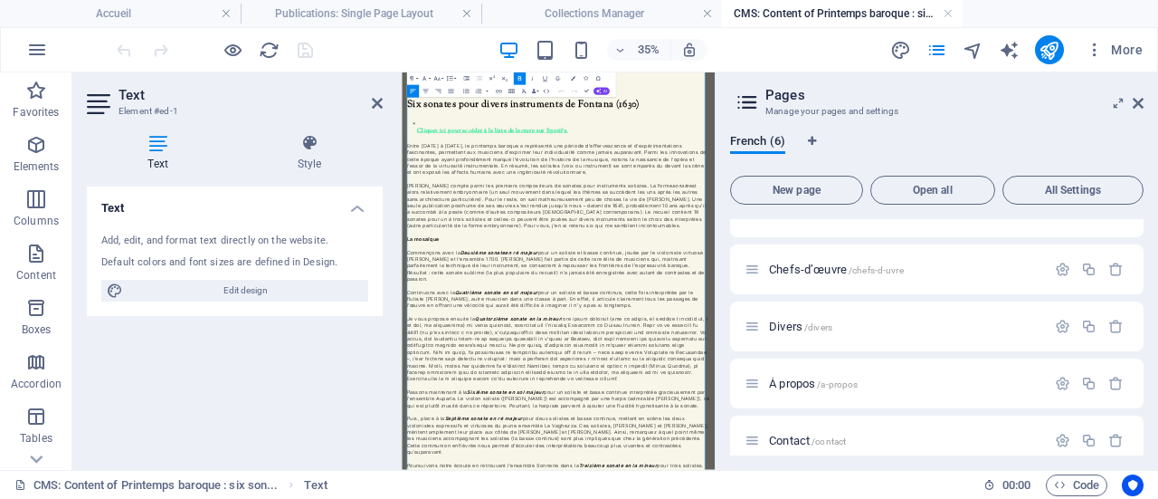
scroll to position [202, 0]
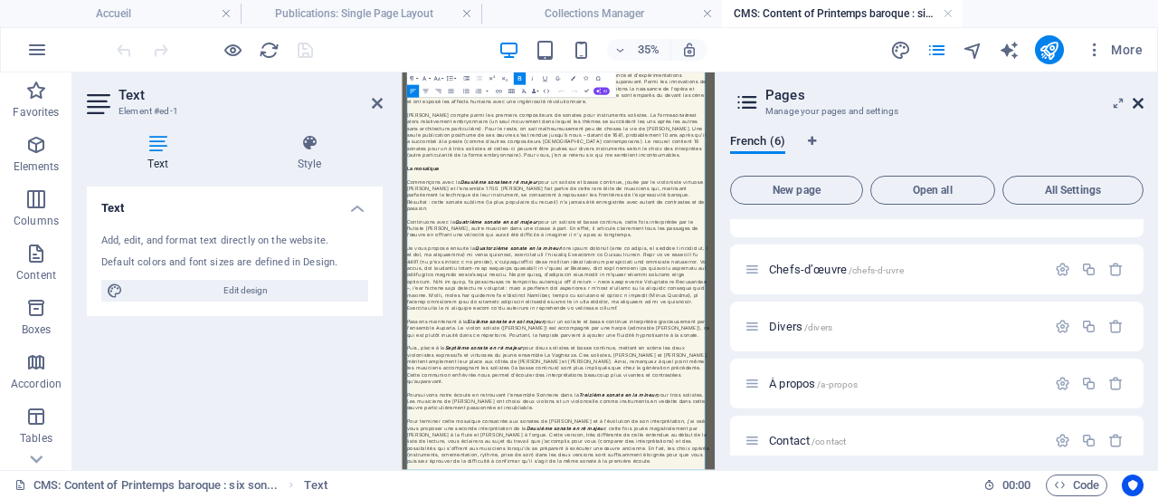
click at [1139, 106] on icon at bounding box center [1138, 103] width 11 height 14
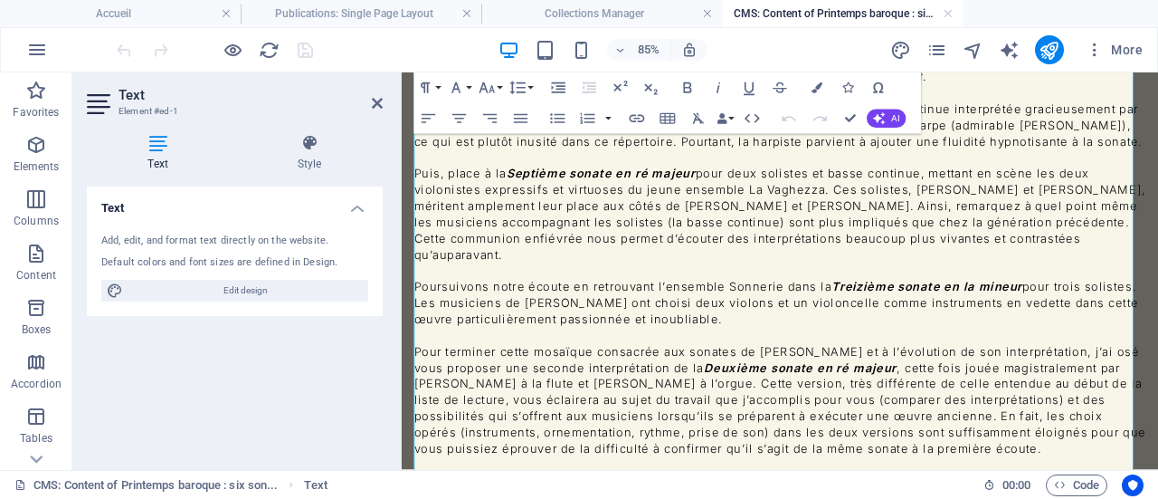
scroll to position [871, 0]
click at [1157, 495] on p "Pour terminer cette mosaïque consacrée aux sonates de [PERSON_NAME] et à l’évol…" at bounding box center [847, 456] width 862 height 133
drag, startPoint x: 764, startPoint y: 510, endPoint x: 637, endPoint y: 508, distance: 126.7
click at [637, 498] on p "Pour terminer cette mosaïque consacrée aux sonates de [PERSON_NAME] et à l’évol…" at bounding box center [847, 466] width 862 height 152
drag, startPoint x: 548, startPoint y: 508, endPoint x: 754, endPoint y: 510, distance: 206.4
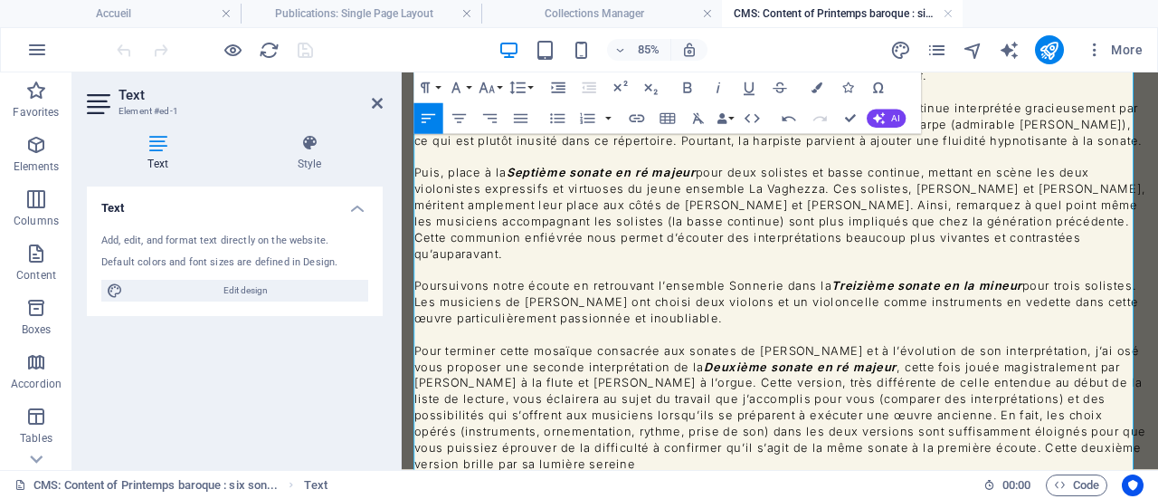
click at [754, 498] on p "Pour terminer cette mosaïque consacrée aux sonates de [PERSON_NAME] et à l’évol…" at bounding box center [847, 466] width 862 height 152
click at [542, 498] on p "Pour terminer cette mosaïque consacrée aux sonates de [PERSON_NAME] et à l’évol…" at bounding box center [847, 466] width 862 height 152
click at [883, 498] on p "Pour terminer cette mosaïque consacrée aux sonates de [PERSON_NAME] et à l’évol…" at bounding box center [847, 466] width 862 height 152
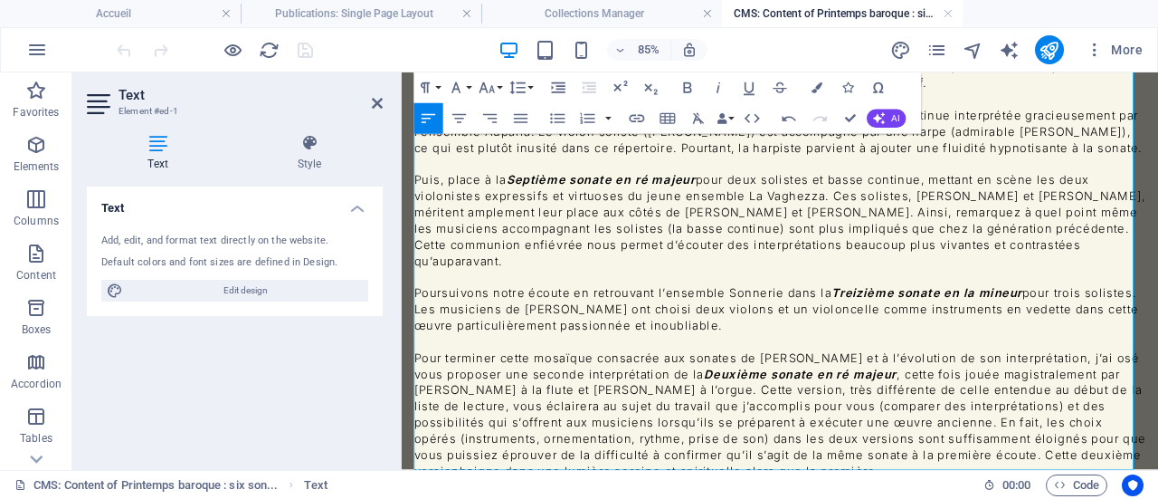
scroll to position [889, 0]
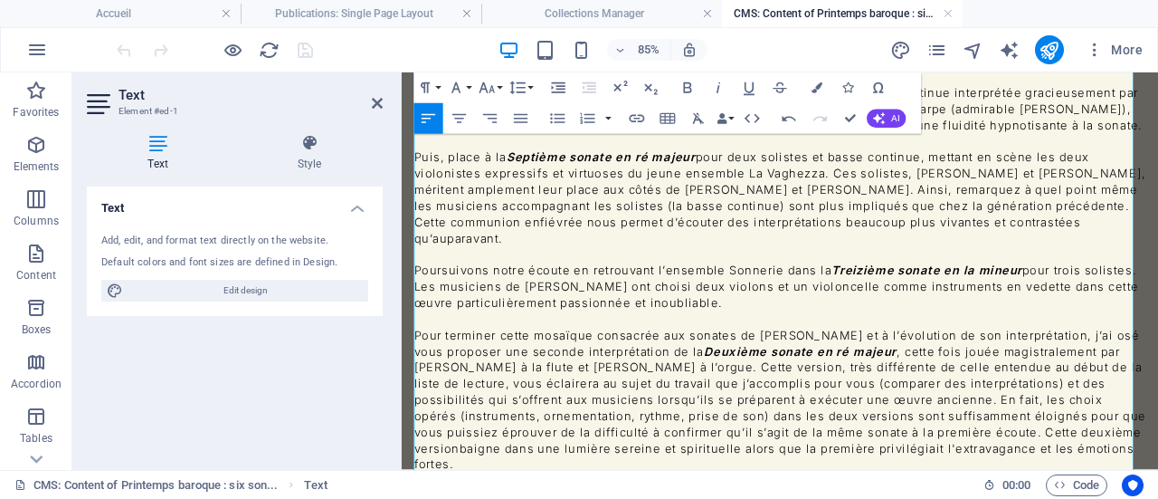
click at [1025, 372] on p "Pour terminer cette mosaïque consacrée aux sonates de [PERSON_NAME] et à l’évol…" at bounding box center [847, 457] width 862 height 171
click at [574, 413] on p "Pour terminer cette mosaïque consacrée aux sonates de [PERSON_NAME] et à l’évol…" at bounding box center [847, 457] width 862 height 171
click at [537, 414] on p "Pour terminer cette mosaïque consacrée aux sonates de [PERSON_NAME] et à l’évol…" at bounding box center [847, 457] width 862 height 171
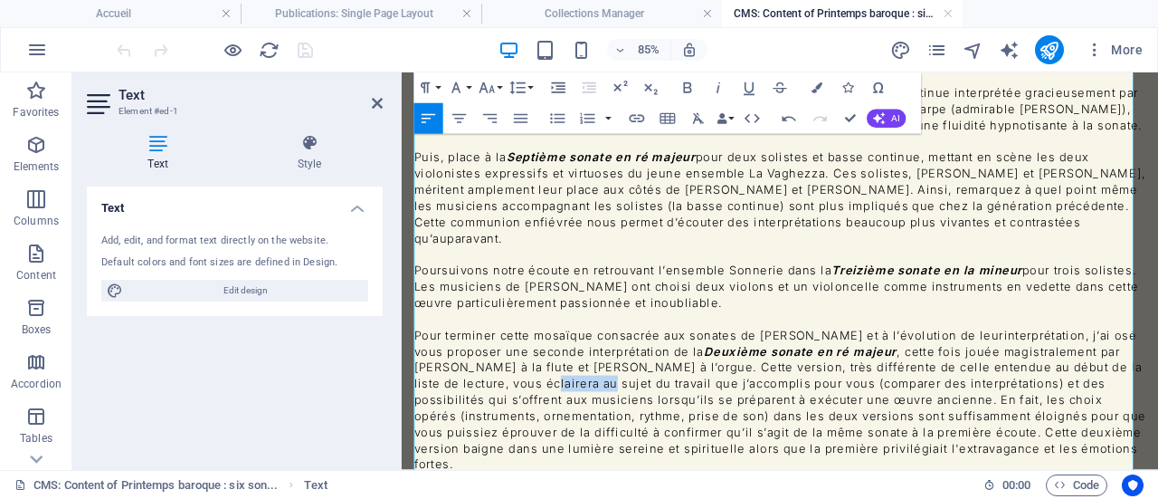
click at [537, 414] on p "Pour terminer cette mosaïque consacrée aux sonates de [PERSON_NAME] et à l’évol…" at bounding box center [847, 457] width 862 height 171
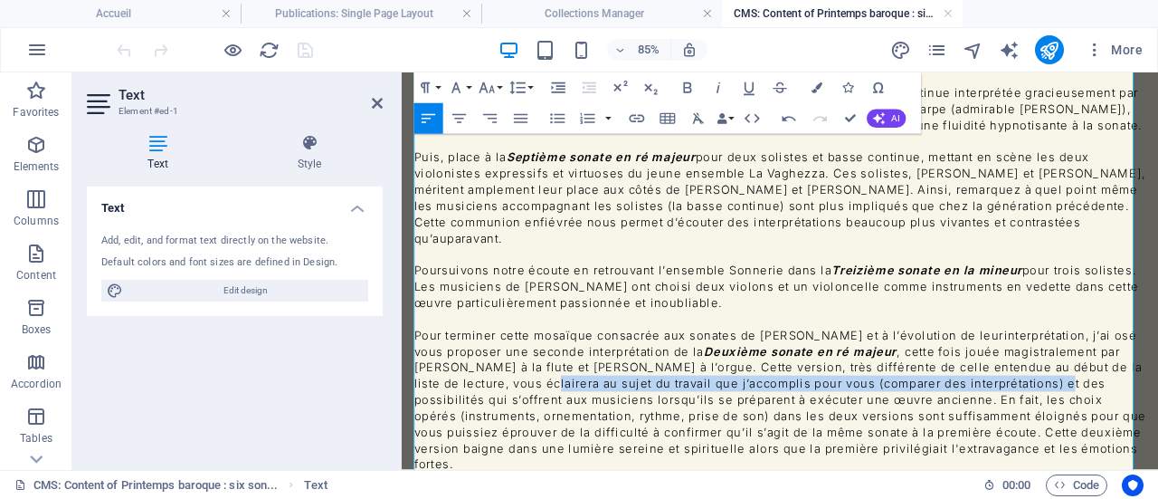
drag, startPoint x: 537, startPoint y: 414, endPoint x: 1145, endPoint y: 415, distance: 608.2
click at [1145, 415] on p "Pour terminer cette mosaïque consacrée aux sonates de [PERSON_NAME] et à l’évol…" at bounding box center [847, 457] width 862 height 171
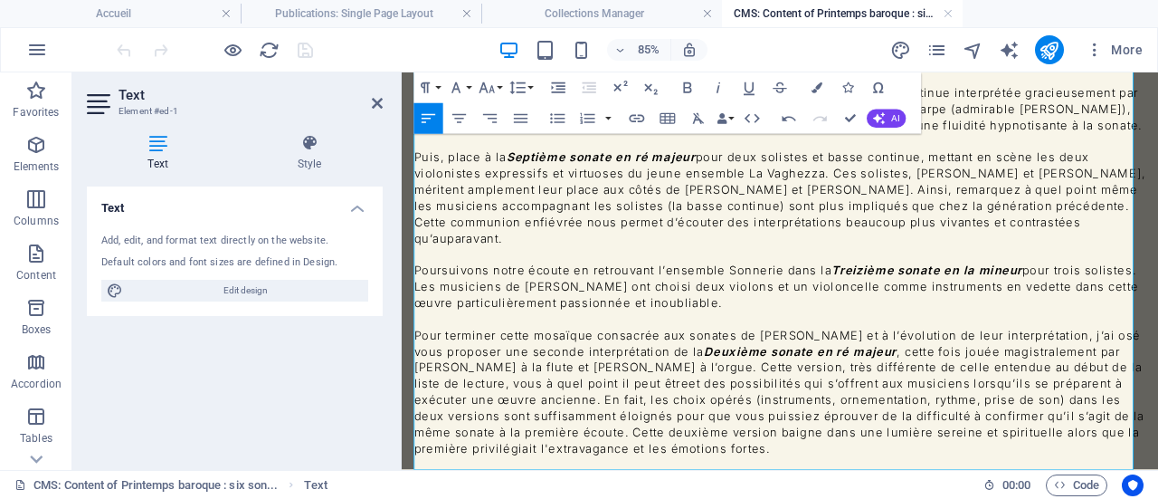
click at [487, 417] on p "Pour terminer cette mosaïque consacrée aux sonates de [PERSON_NAME] et à l’évol…" at bounding box center [847, 448] width 862 height 152
click at [496, 413] on p "Pour terminer cette mosaïque consacrée aux sonates de [PERSON_NAME] et à l’évol…" at bounding box center [847, 448] width 862 height 152
click at [537, 414] on p "Pour terminer cette mosaïque consacrée aux sonates de [PERSON_NAME] et à l’évol…" at bounding box center [847, 448] width 862 height 152
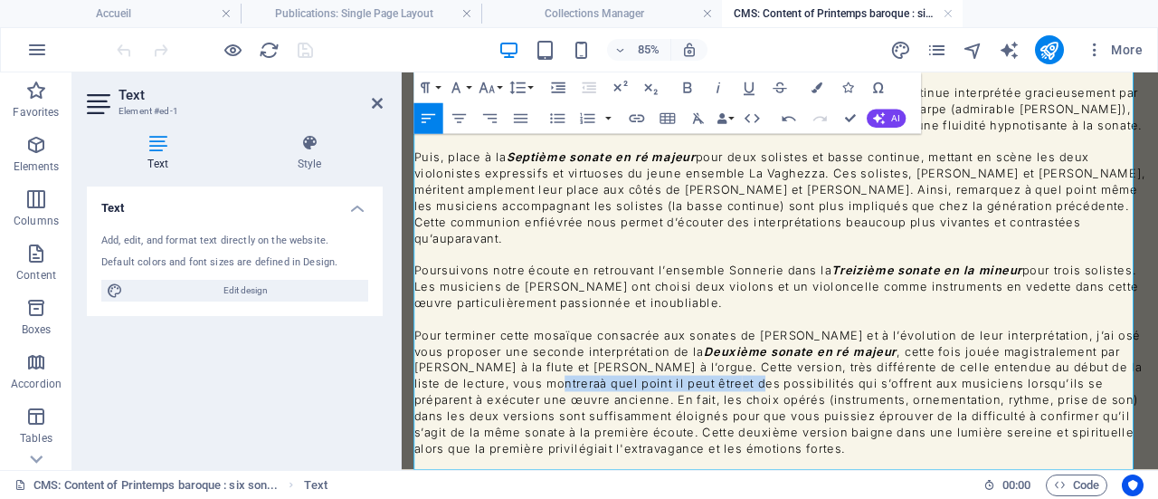
drag, startPoint x: 799, startPoint y: 419, endPoint x: 534, endPoint y: 419, distance: 265.2
click at [534, 419] on p "Pour terminer cette mosaïque consacrée aux sonates de [PERSON_NAME] et à l’évol…" at bounding box center [847, 448] width 862 height 152
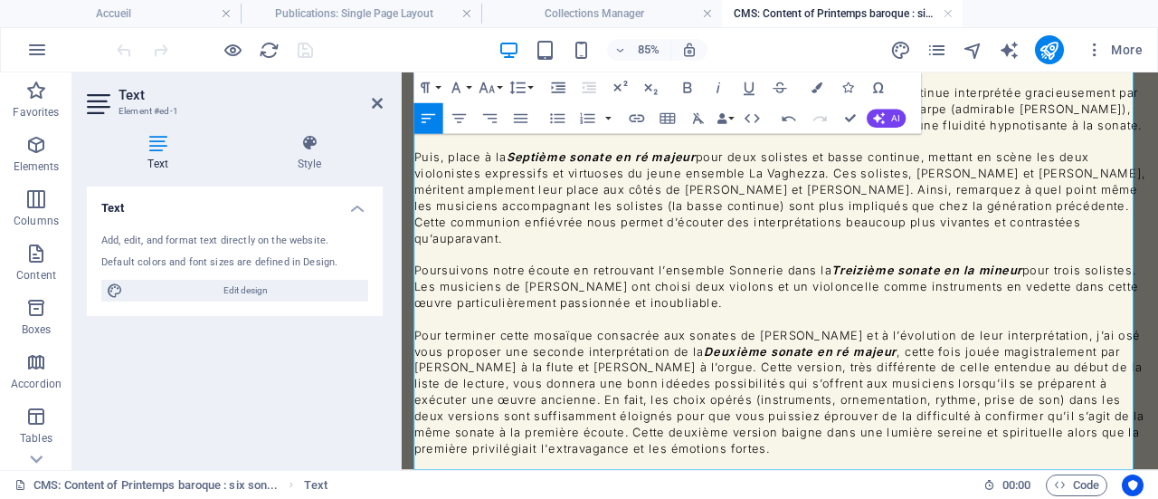
click at [668, 414] on p "Pour terminer cette mosaïque consacrée aux sonates de [PERSON_NAME] et à l’évol…" at bounding box center [847, 448] width 862 height 152
click at [523, 452] on p "Pour terminer cette mosaïque consacrée aux sonates de [PERSON_NAME] et à l’évol…" at bounding box center [847, 448] width 862 height 152
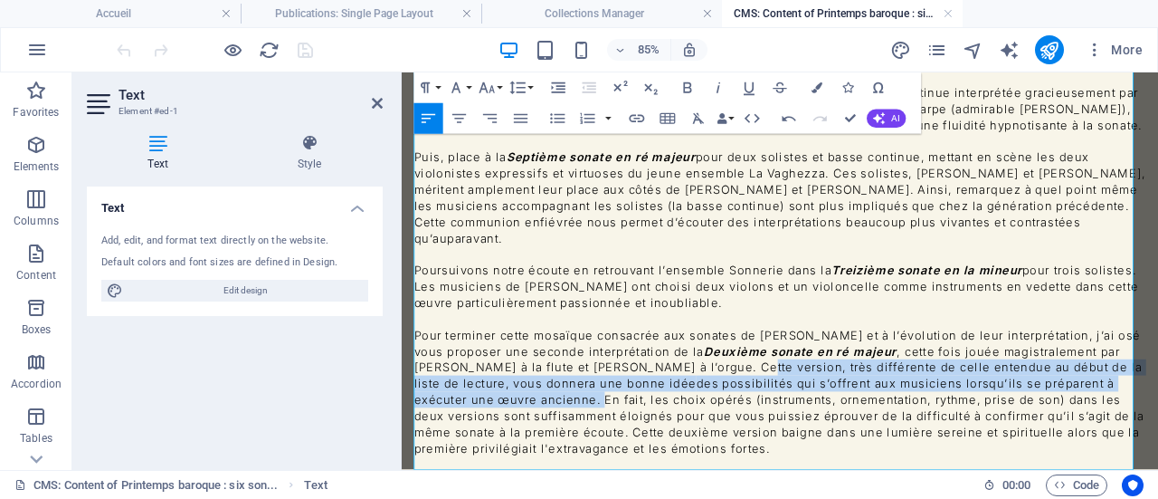
drag, startPoint x: 639, startPoint y: 433, endPoint x: 759, endPoint y: 403, distance: 124.0
click at [759, 403] on p "Pour terminer cette mosaïque consacrée aux sonates de [PERSON_NAME] et à l’évol…" at bounding box center [847, 448] width 862 height 152
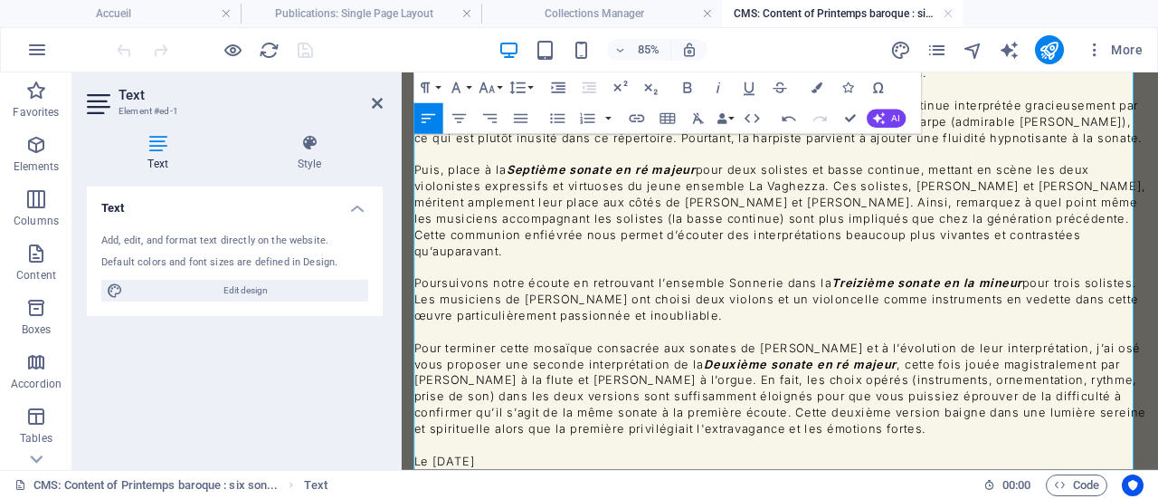
scroll to position [851, 0]
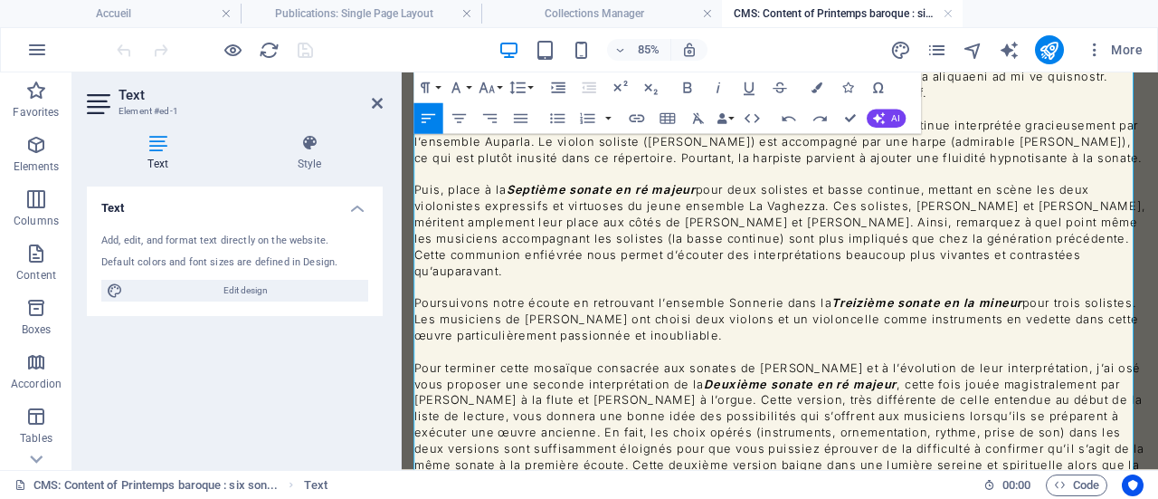
drag, startPoint x: 862, startPoint y: 435, endPoint x: 887, endPoint y: 431, distance: 24.9
click at [864, 435] on p "Pour terminer cette mosaïque consacrée aux sonates de [PERSON_NAME] et à l’évol…" at bounding box center [847, 486] width 862 height 152
click at [866, 439] on p "Pour terminer cette mosaïque consacrée aux sonates de [PERSON_NAME] et à l’évol…" at bounding box center [847, 486] width 862 height 152
click at [1057, 433] on p "Pour terminer cette mosaïque consacrée aux sonates de [PERSON_NAME] et à l’évol…" at bounding box center [847, 486] width 862 height 152
click at [418, 462] on p "Pour terminer cette mosaïque consacrée aux sonates de [PERSON_NAME] et à l’évol…" at bounding box center [847, 486] width 862 height 152
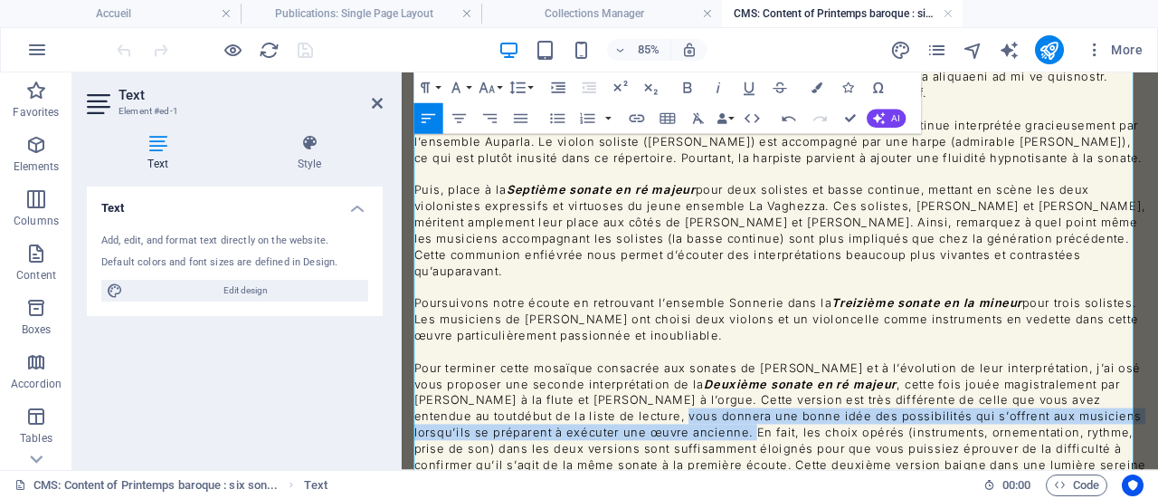
drag, startPoint x: 749, startPoint y: 475, endPoint x: 652, endPoint y: 462, distance: 98.7
click at [652, 462] on p "Pour terminer cette mosaïque consacrée aux sonates de [PERSON_NAME] et à l’évol…" at bounding box center [847, 486] width 862 height 152
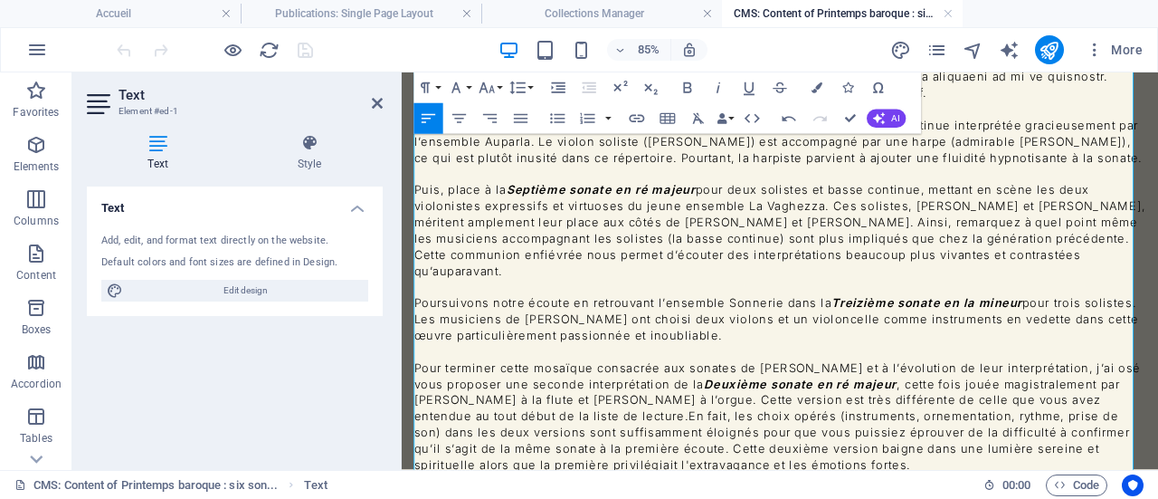
click at [481, 468] on p "Pour terminer cette mosaïque consacrée aux sonates de [PERSON_NAME] et à l’évol…" at bounding box center [847, 476] width 862 height 133
click at [481, 466] on p "Pour terminer cette mosaïque consacrée aux sonates de [PERSON_NAME] et à l’évol…" at bounding box center [847, 476] width 862 height 133
drag, startPoint x: 1135, startPoint y: 470, endPoint x: 549, endPoint y: 495, distance: 586.1
click at [549, 495] on p "Pour terminer cette mosaïque consacrée aux sonates de [PERSON_NAME] et à l’évol…" at bounding box center [847, 476] width 862 height 133
click at [509, 470] on p "Pour terminer cette mosaïque consacrée aux sonates de [PERSON_NAME] et à l’évol…" at bounding box center [847, 476] width 862 height 133
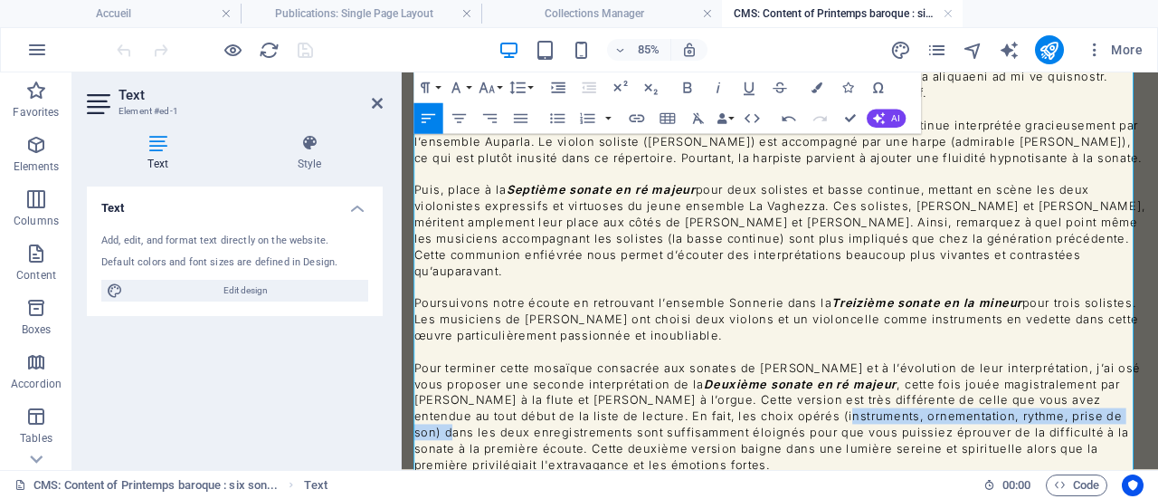
drag, startPoint x: 825, startPoint y: 453, endPoint x: 1189, endPoint y: 456, distance: 363.8
click at [1157, 456] on p "Pour terminer cette mosaïque consacrée aux sonates de [PERSON_NAME] et à l’évol…" at bounding box center [847, 476] width 862 height 133
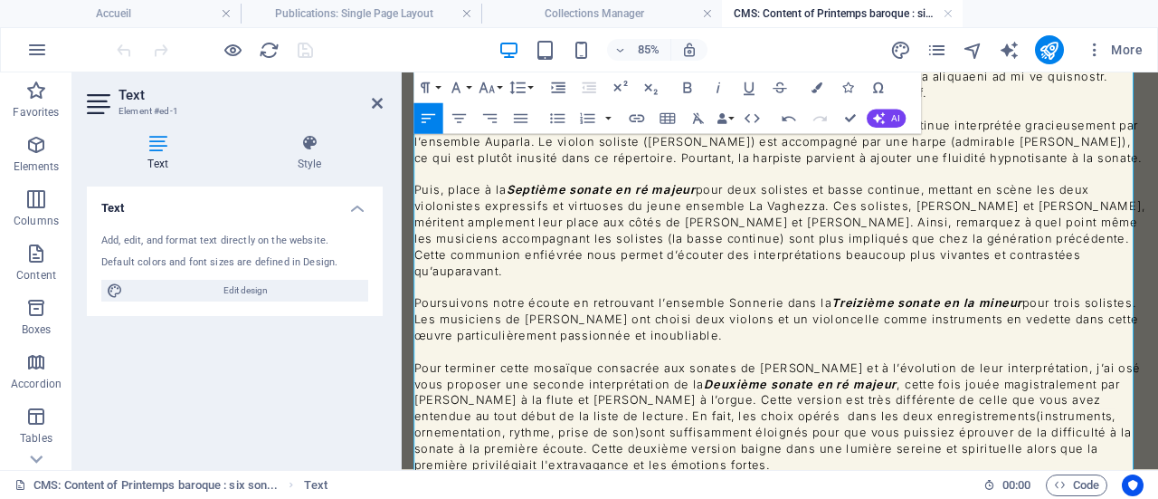
click at [833, 453] on p "Pour terminer cette mosaïque consacrée aux sonates de [PERSON_NAME] et à l’évol…" at bounding box center [847, 476] width 862 height 133
click at [569, 476] on span "(instruments, ornementation, rythme, prise de son)" at bounding box center [827, 486] width 822 height 36
click at [779, 478] on p "Pour terminer cette mosaïque consacrée aux sonates de [PERSON_NAME] et à l’évol…" at bounding box center [847, 476] width 862 height 133
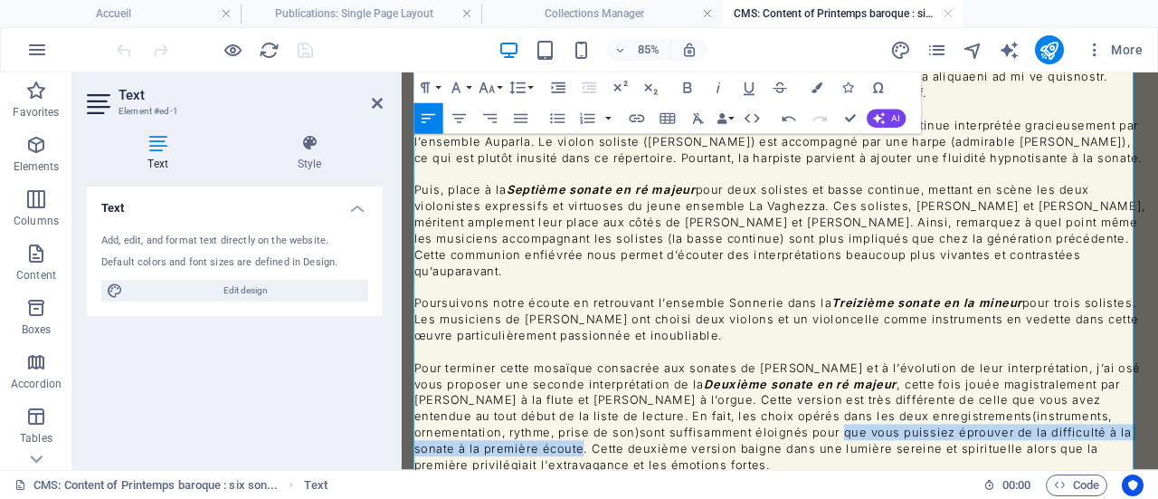
drag, startPoint x: 813, startPoint y: 477, endPoint x: 533, endPoint y: 493, distance: 280.1
click at [533, 493] on p "Pour terminer cette mosaïque consacrée aux sonates de [PERSON_NAME] et à l’évol…" at bounding box center [847, 476] width 862 height 133
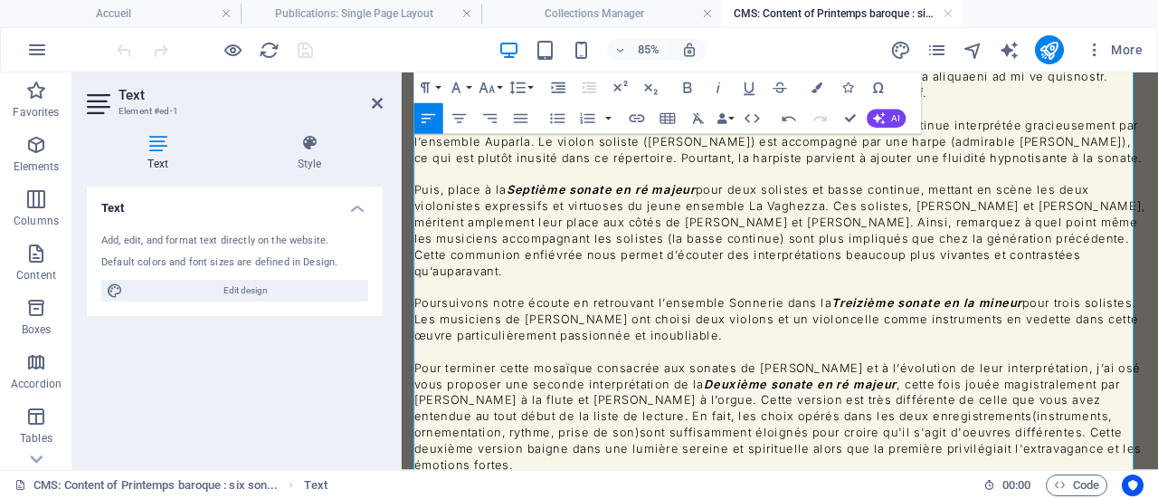
click at [703, 451] on p "Pour terminer cette mosaïque consacrée aux sonates de [PERSON_NAME] et à l’évol…" at bounding box center [847, 476] width 862 height 133
click at [533, 487] on span "(instruments, ornementation, rythme, prise de son)" at bounding box center [715, 495] width 364 height 17
click at [569, 487] on span "(en terme d' instruments, ornementation, rythme, prise de son)" at bounding box center [755, 495] width 445 height 17
click at [697, 487] on span "(en terme d' instruments, d'ornementation, rythme, prise de son)" at bounding box center [762, 495] width 459 height 17
click at [776, 487] on span "(en terme d' instruments, d'ornementation, de rythme, prise de son)" at bounding box center [771, 495] width 477 height 17
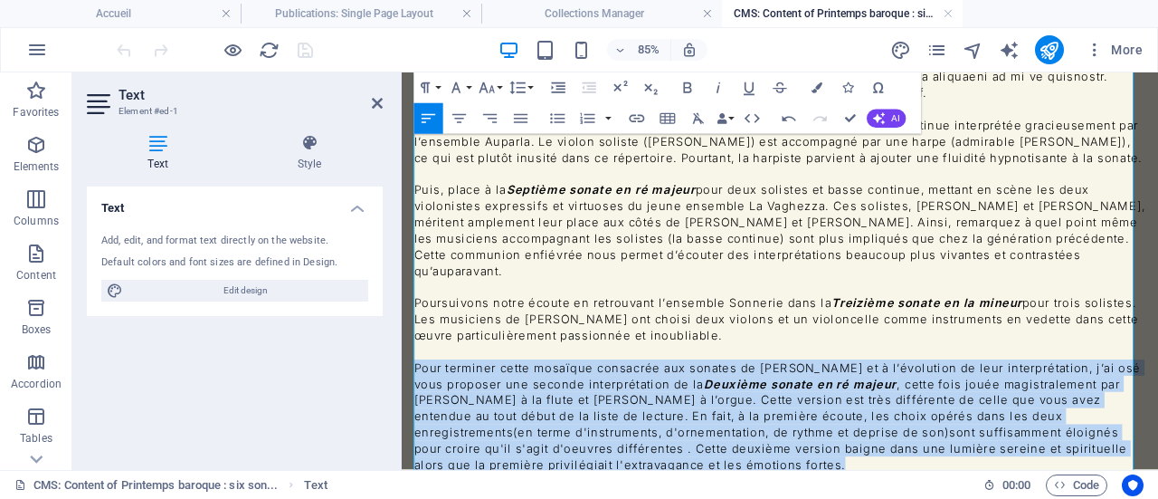
drag, startPoint x: 841, startPoint y: 509, endPoint x: 413, endPoint y: 405, distance: 440.5
copy p "Pour terminer cette mosaïque consacrée aux sonates de [PERSON_NAME] et à l’évol…"
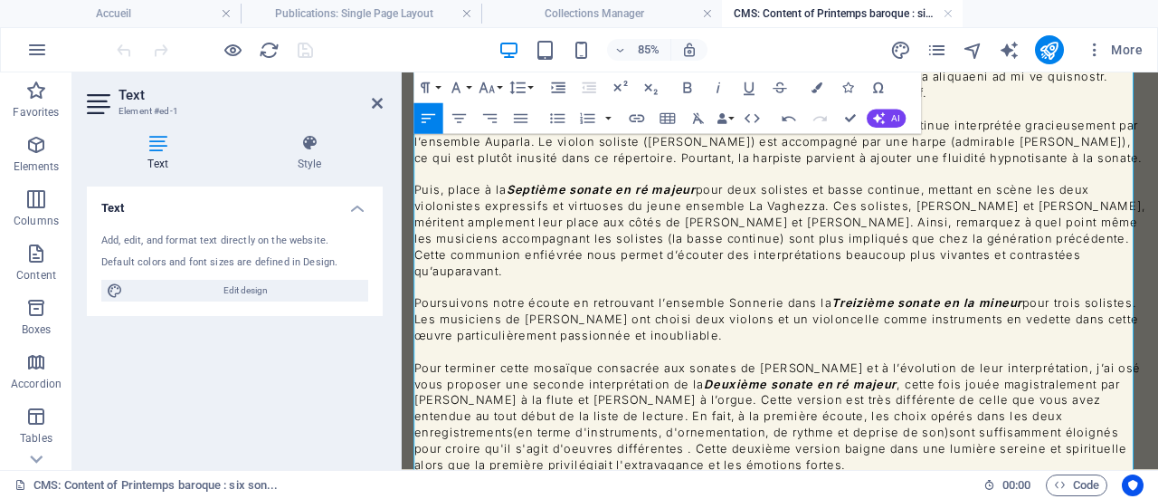
click at [664, 345] on p "Poursuivons notre écoute en retrouvant l’ensemble Sonnerie dans la Treizième so…" at bounding box center [847, 362] width 862 height 57
click at [500, 362] on p "Poursuivons notre écoute en retrouvant l’ensemble Sonnerie dans la Treizième so…" at bounding box center [847, 362] width 862 height 57
copy p "œ"
drag, startPoint x: 490, startPoint y: 495, endPoint x: 477, endPoint y: 492, distance: 13.0
click at [477, 492] on p "Pour terminer cette mosaïque consacrée aux sonates de [PERSON_NAME] et à l’évol…" at bounding box center [847, 476] width 862 height 133
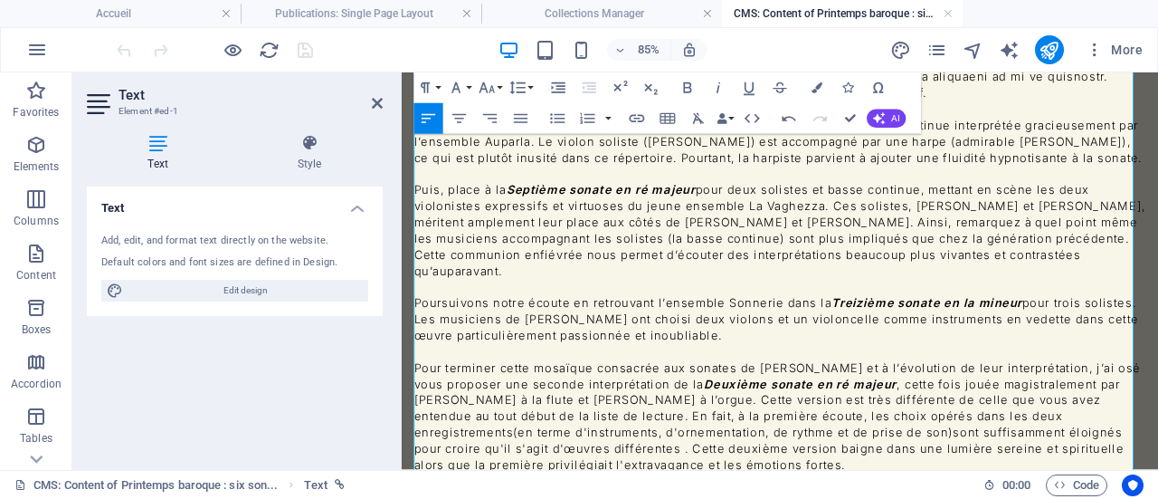
click at [533, 487] on span "(en terme d'instruments, d'ornementation, de rythme et de prise de son)" at bounding box center [792, 495] width 518 height 17
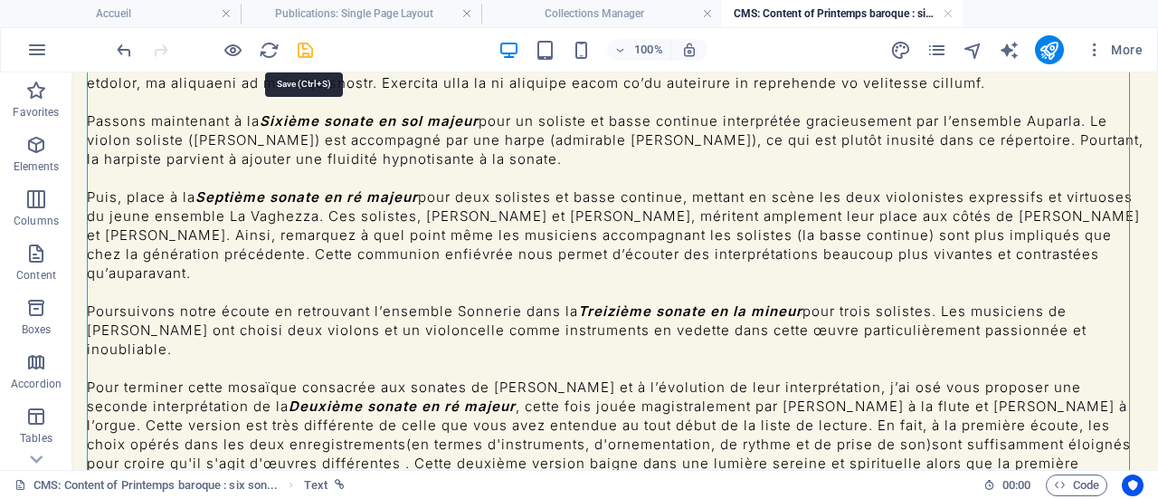
click at [304, 44] on icon "save" at bounding box center [305, 50] width 21 height 21
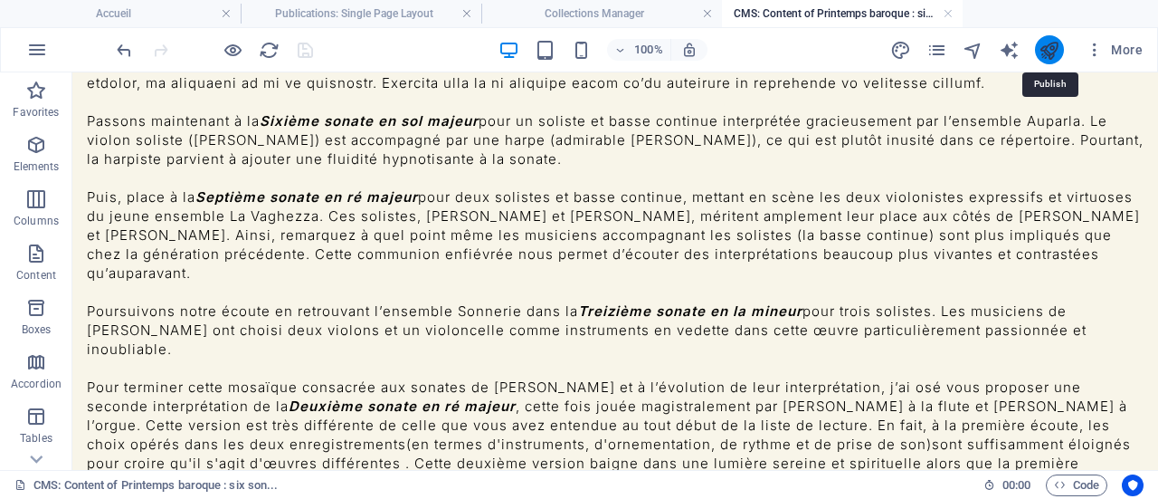
click at [1056, 51] on icon "publish" at bounding box center [1049, 50] width 21 height 21
